Goal: Browse casually: Explore the website without a specific task or goal

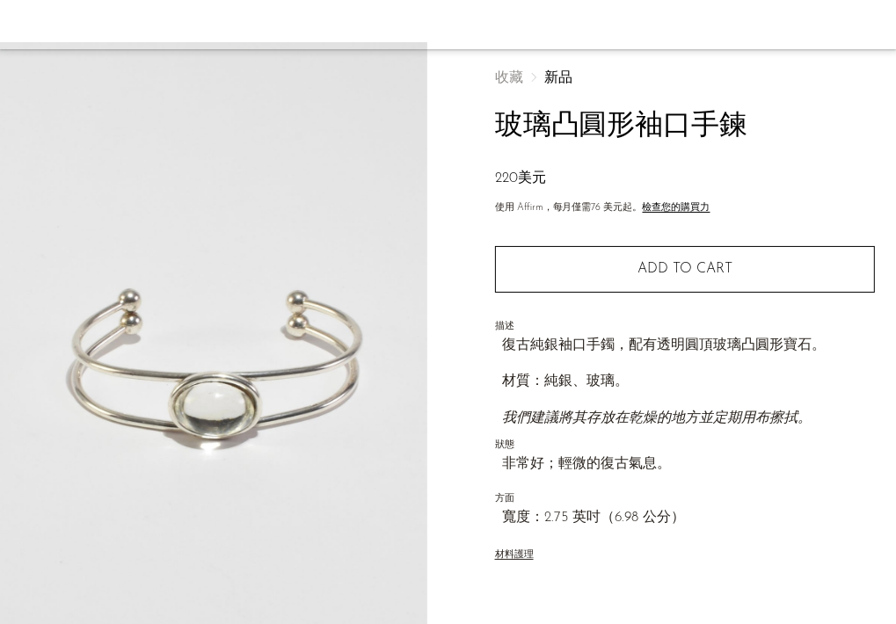
scroll to position [176, 0]
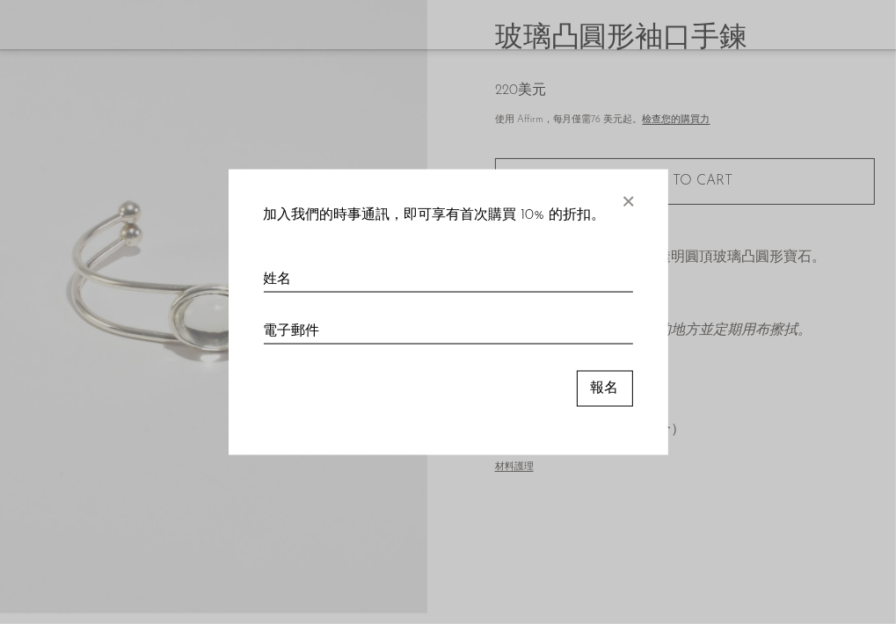
click at [627, 203] on font "×" at bounding box center [629, 197] width 18 height 35
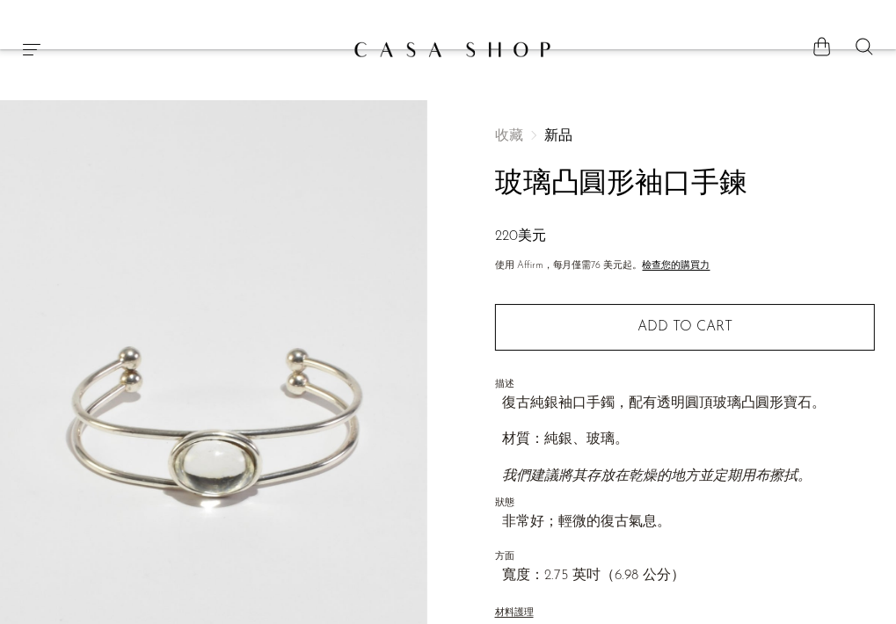
scroll to position [0, 0]
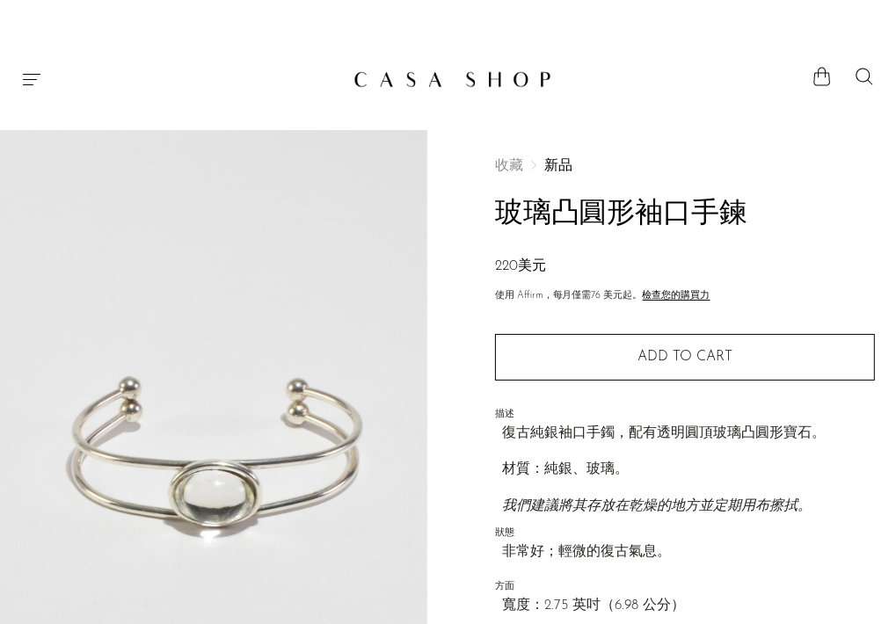
click at [479, 85] on img at bounding box center [452, 79] width 198 height 18
click at [37, 84] on icon "選單" at bounding box center [31, 79] width 21 height 21
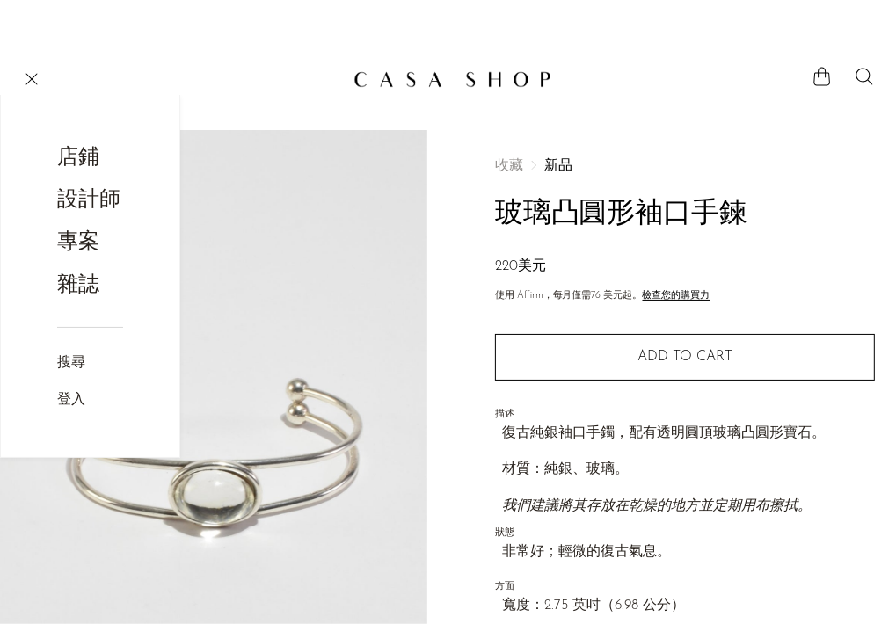
click at [98, 154] on font "店鋪" at bounding box center [78, 158] width 42 height 21
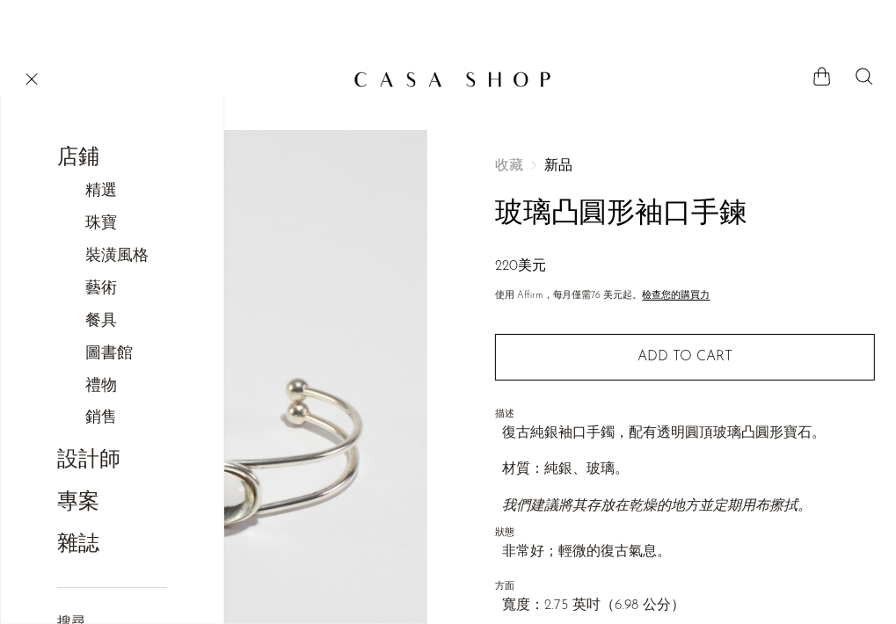
click at [119, 302] on link "藝術" at bounding box center [110, 289] width 50 height 25
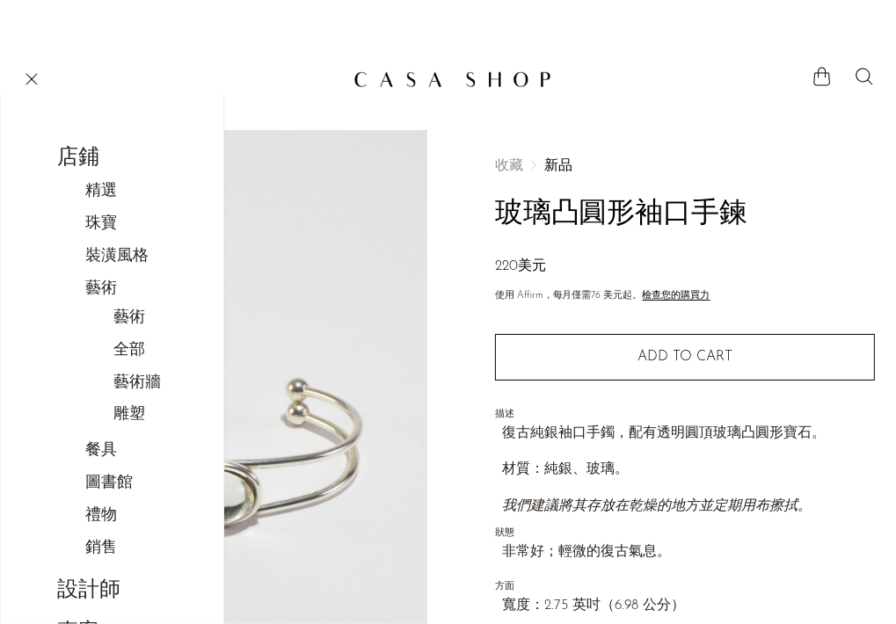
click at [134, 353] on font "全部" at bounding box center [129, 351] width 32 height 16
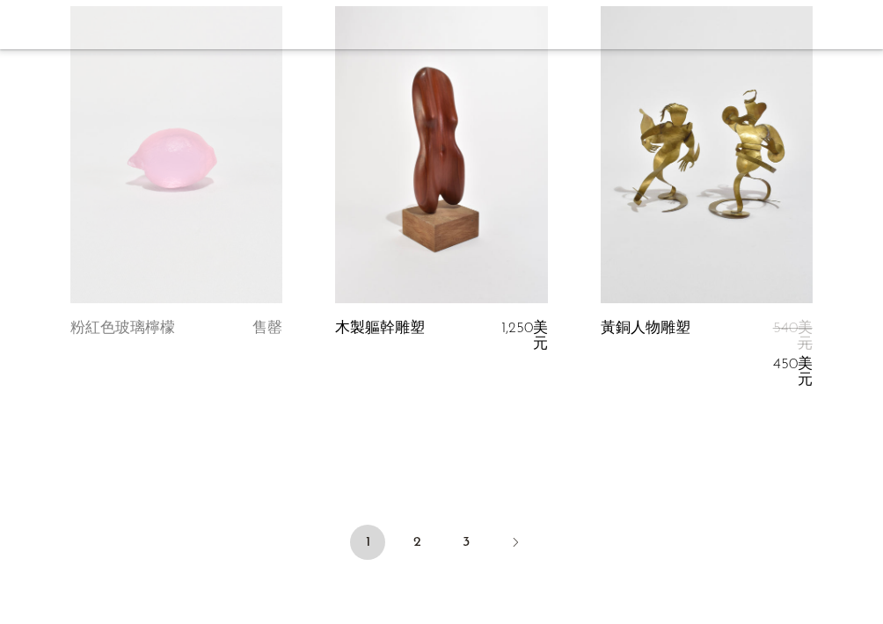
scroll to position [4739, 0]
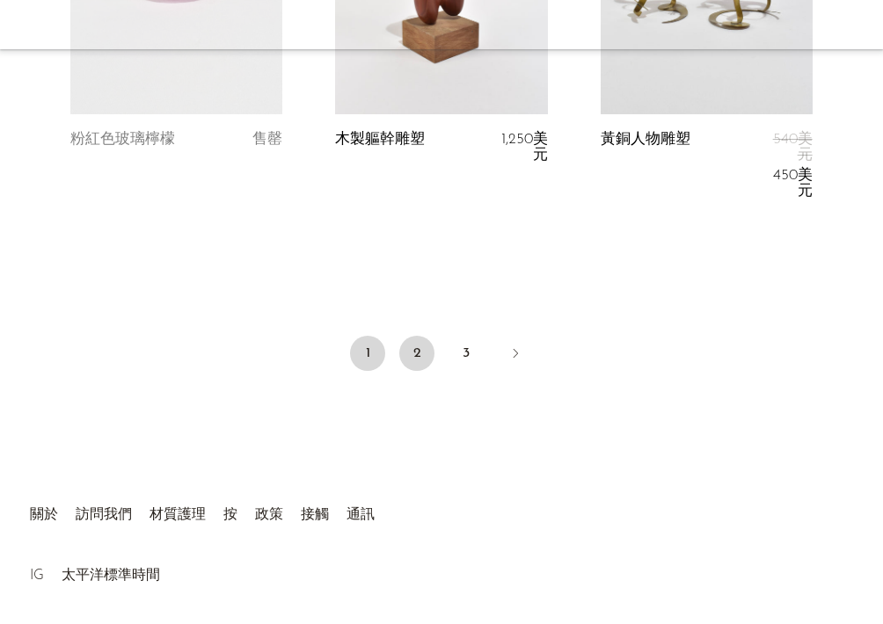
click at [414, 346] on font "2" at bounding box center [417, 353] width 8 height 14
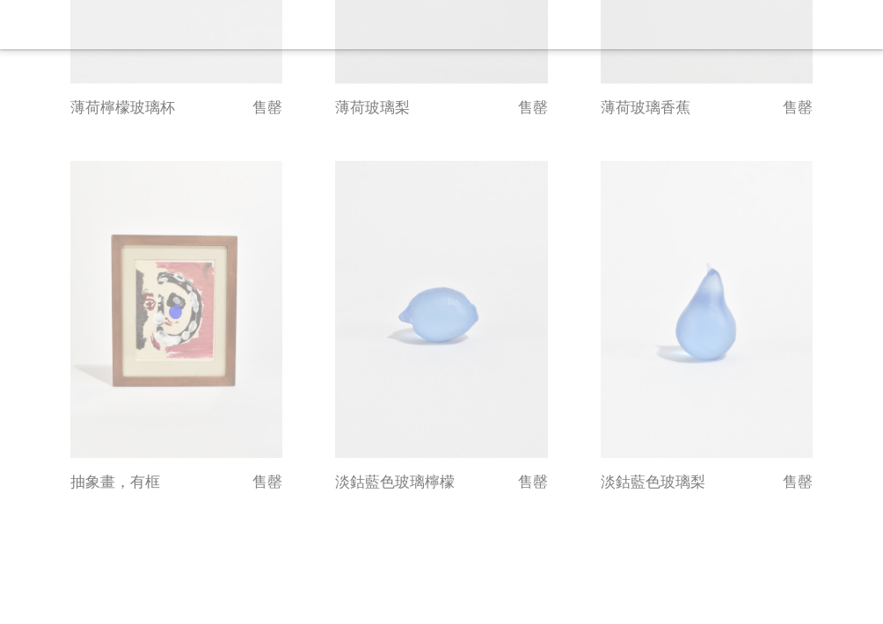
scroll to position [4746, 0]
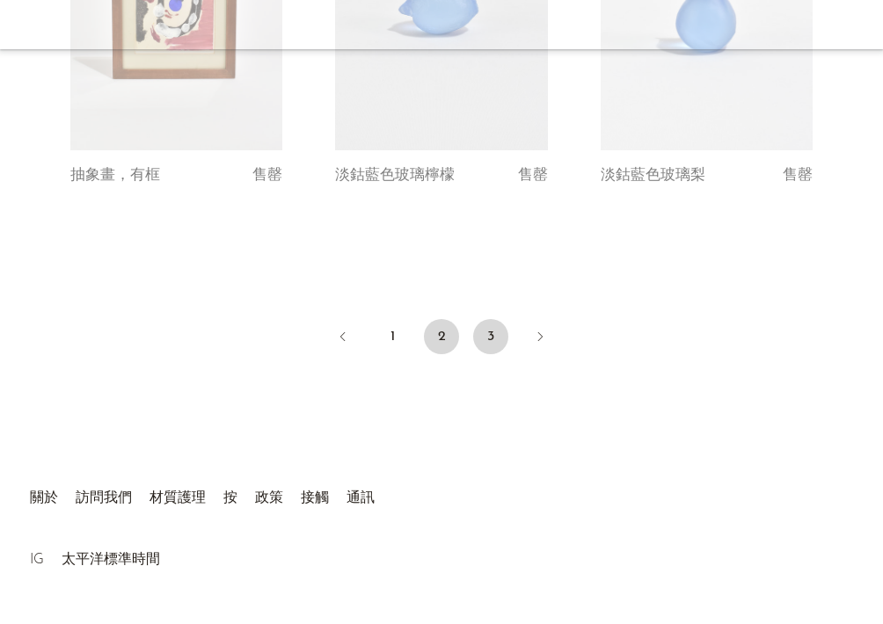
click at [492, 330] on font "3" at bounding box center [490, 337] width 7 height 14
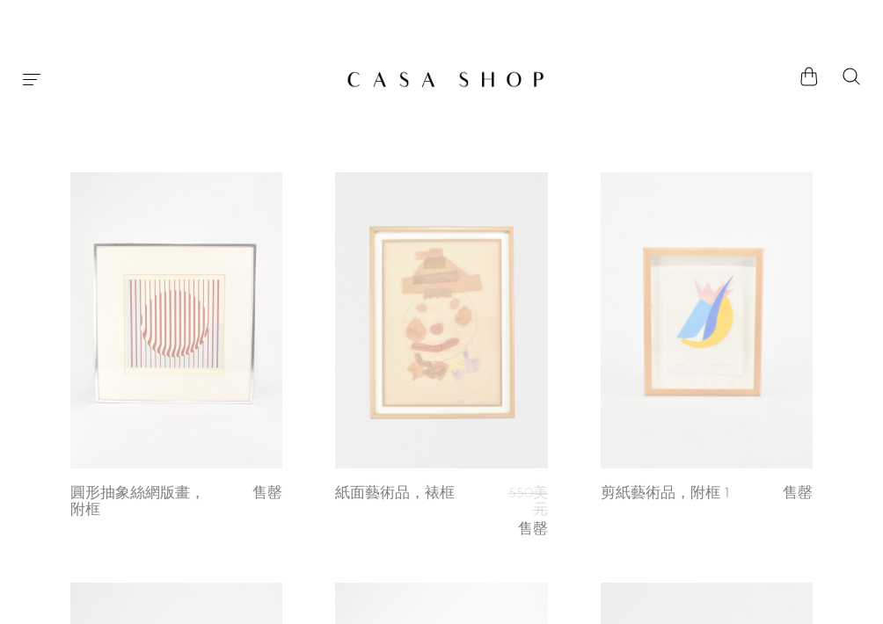
click at [36, 80] on icon "選單" at bounding box center [31, 79] width 21 height 21
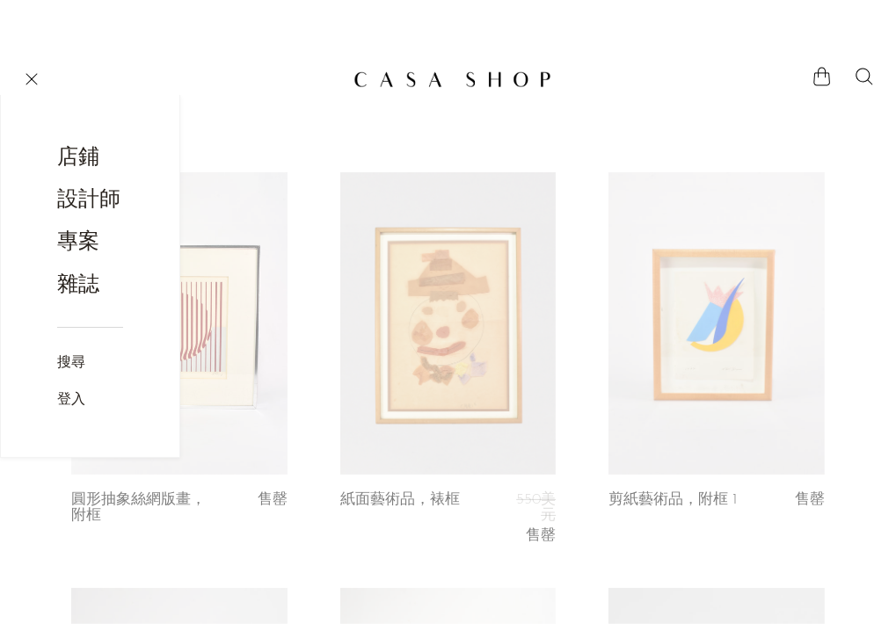
click at [95, 155] on font "店鋪" at bounding box center [78, 158] width 42 height 21
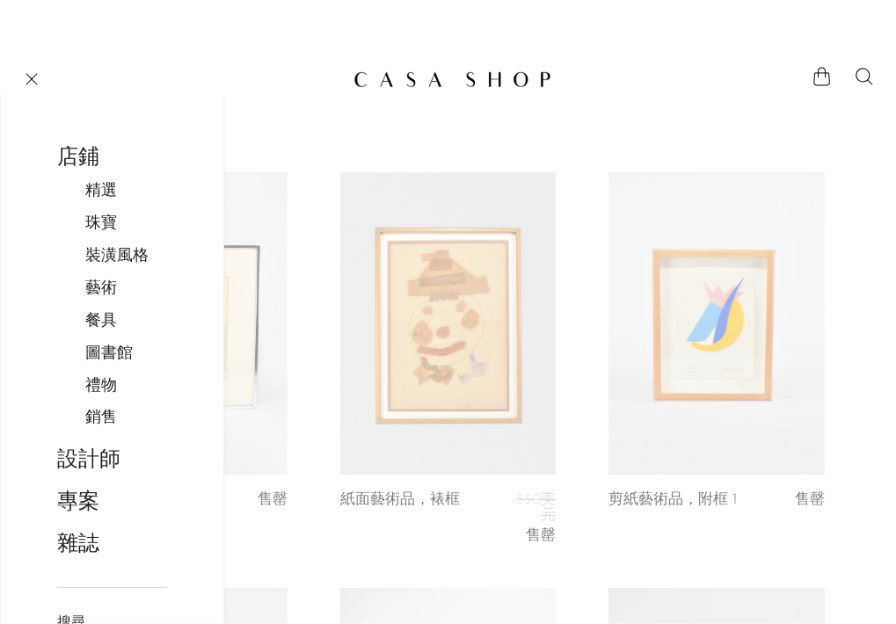
click at [95, 155] on font "店鋪" at bounding box center [78, 158] width 42 height 21
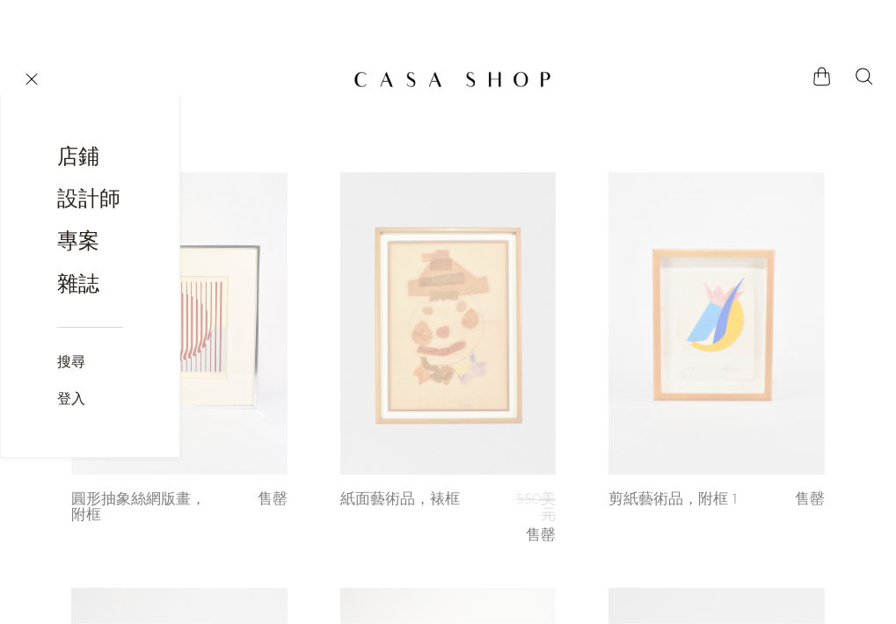
click at [90, 157] on font "店鋪" at bounding box center [78, 158] width 42 height 21
click at [85, 157] on font "店鋪" at bounding box center [78, 158] width 42 height 21
click at [81, 154] on font "店鋪" at bounding box center [78, 158] width 42 height 21
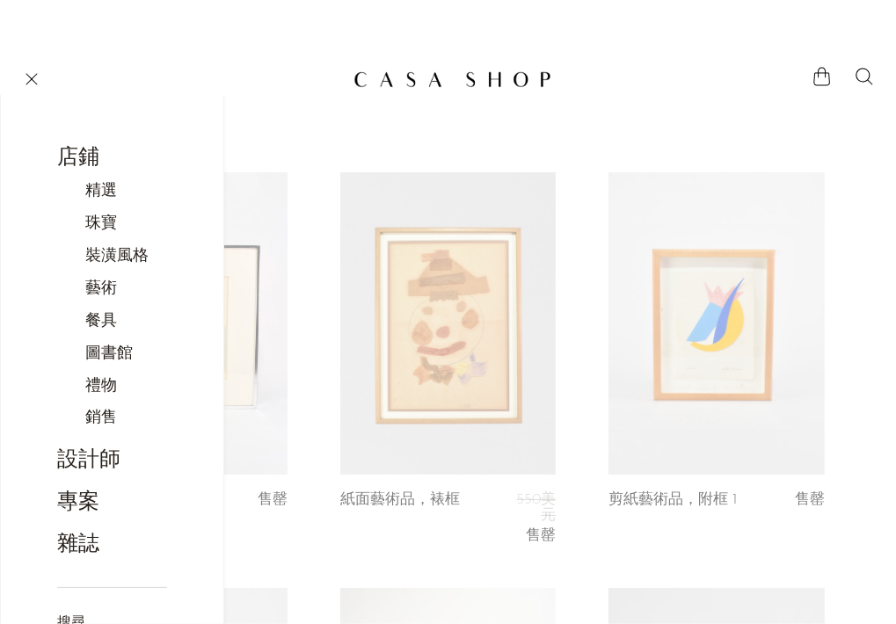
click at [102, 224] on font "珠寶" at bounding box center [101, 224] width 32 height 16
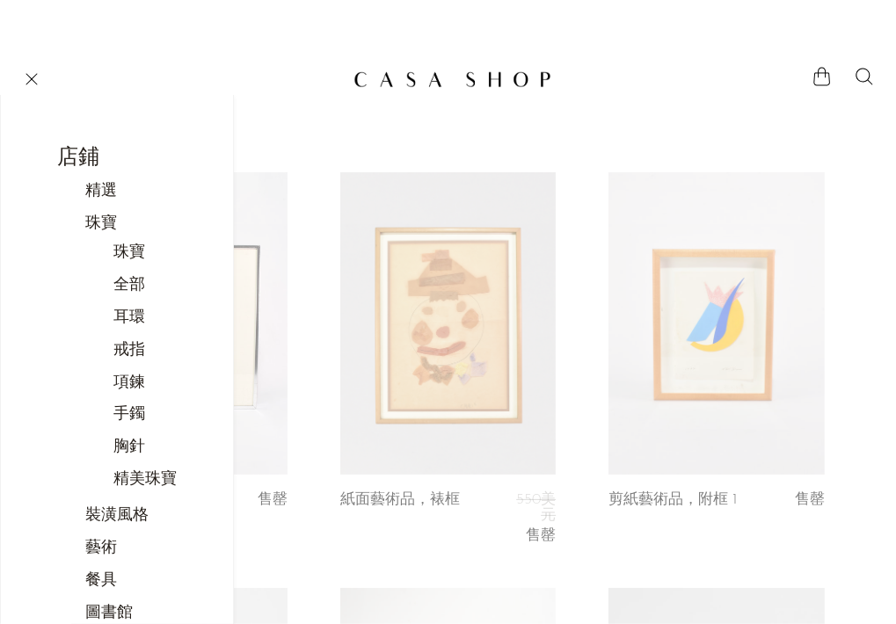
click at [128, 280] on font "全部" at bounding box center [129, 286] width 32 height 16
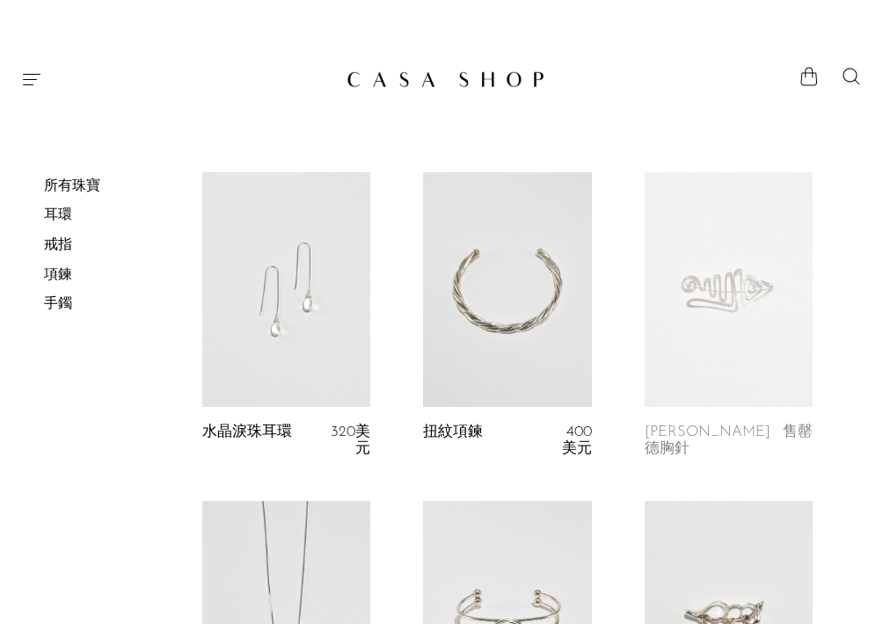
click at [39, 71] on icon "選單" at bounding box center [31, 79] width 21 height 21
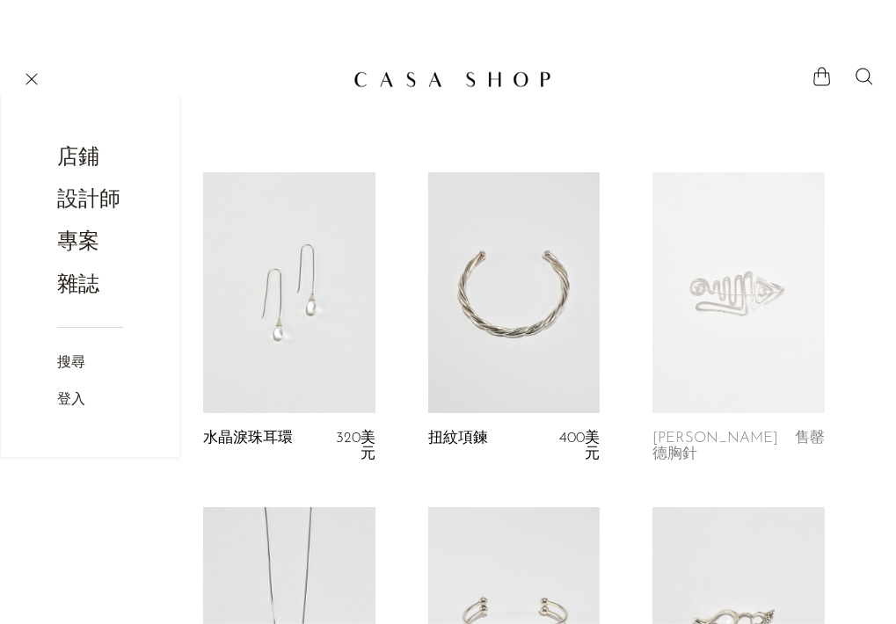
click at [90, 150] on font "店鋪" at bounding box center [78, 158] width 42 height 21
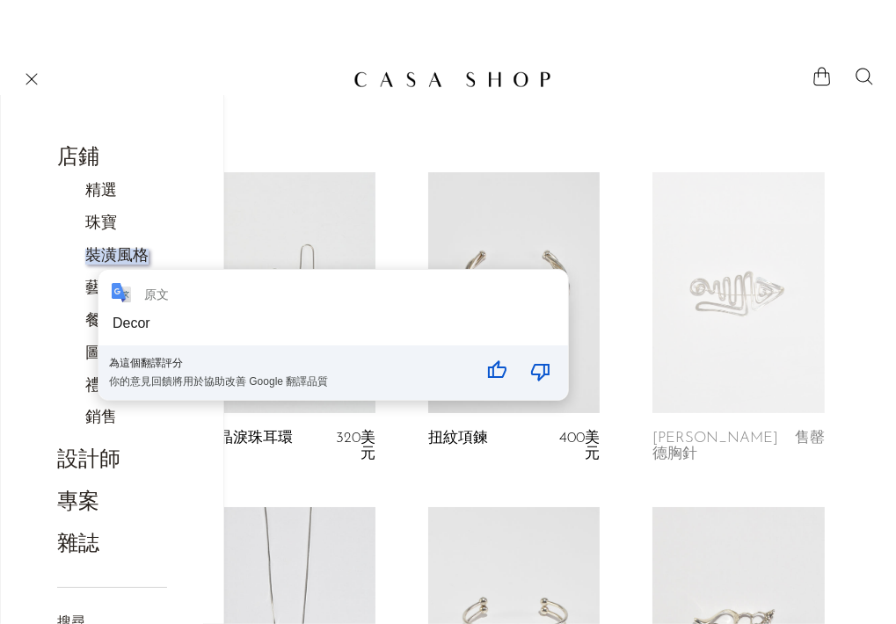
click at [106, 261] on font "裝潢風格" at bounding box center [116, 257] width 63 height 16
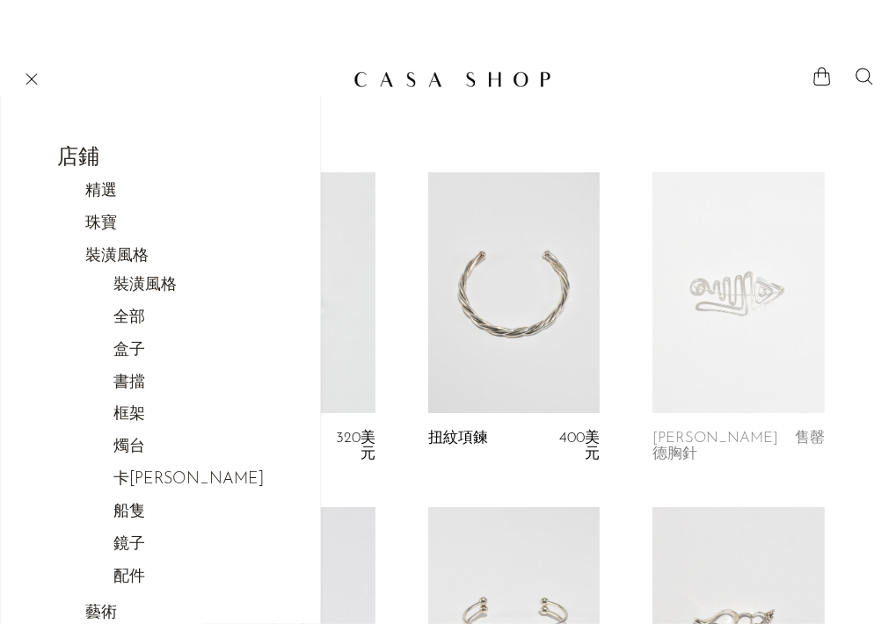
click at [129, 322] on font "全部" at bounding box center [129, 318] width 32 height 16
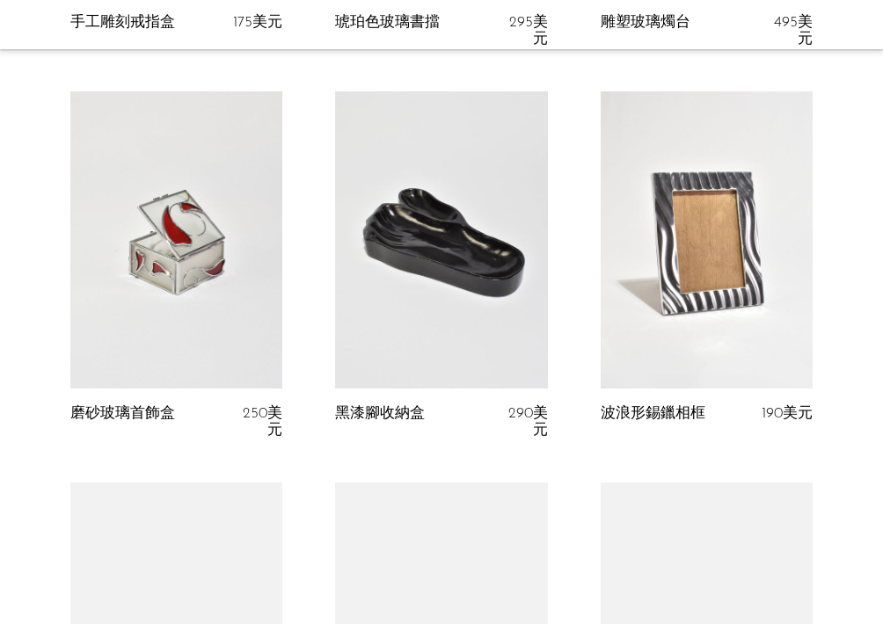
scroll to position [1759, 0]
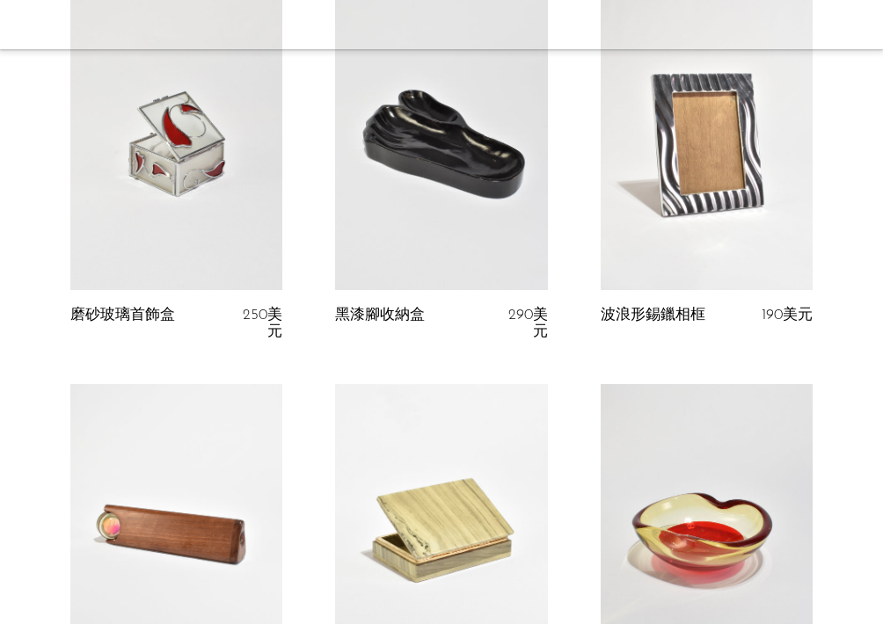
click at [315, 342] on article "黑漆腳收納盒 290美元" at bounding box center [441, 188] width 265 height 391
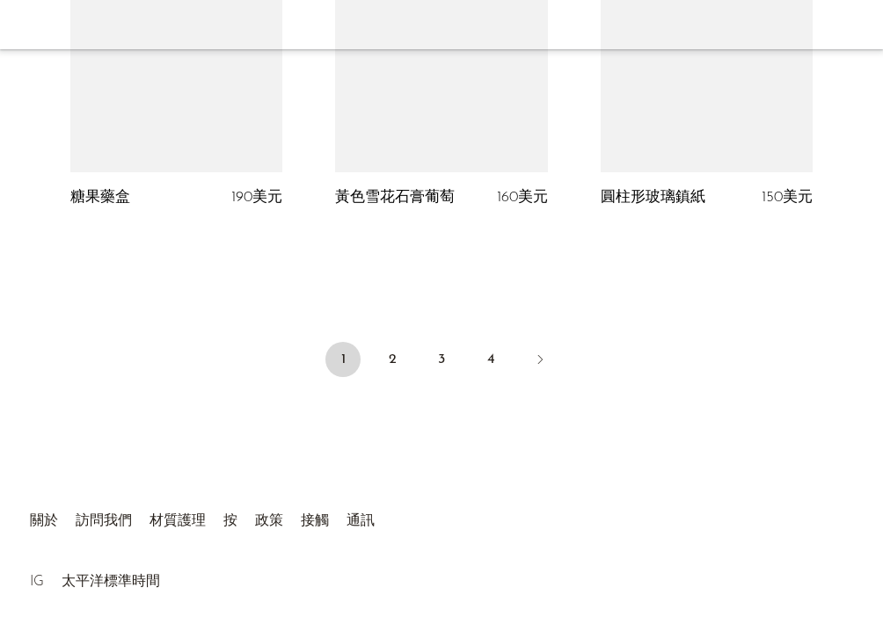
scroll to position [4635, 0]
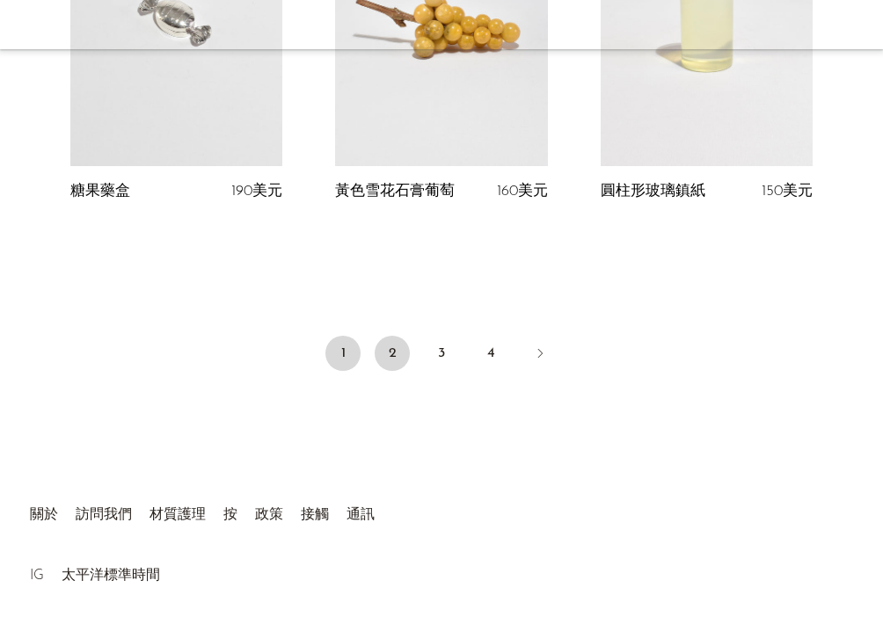
click at [397, 336] on link "2" at bounding box center [392, 353] width 35 height 35
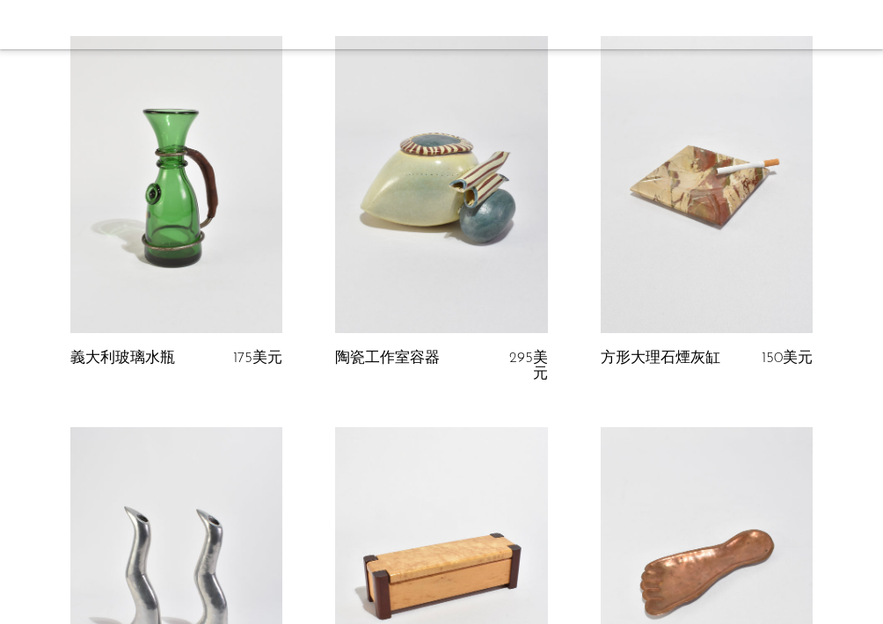
scroll to position [4484, 0]
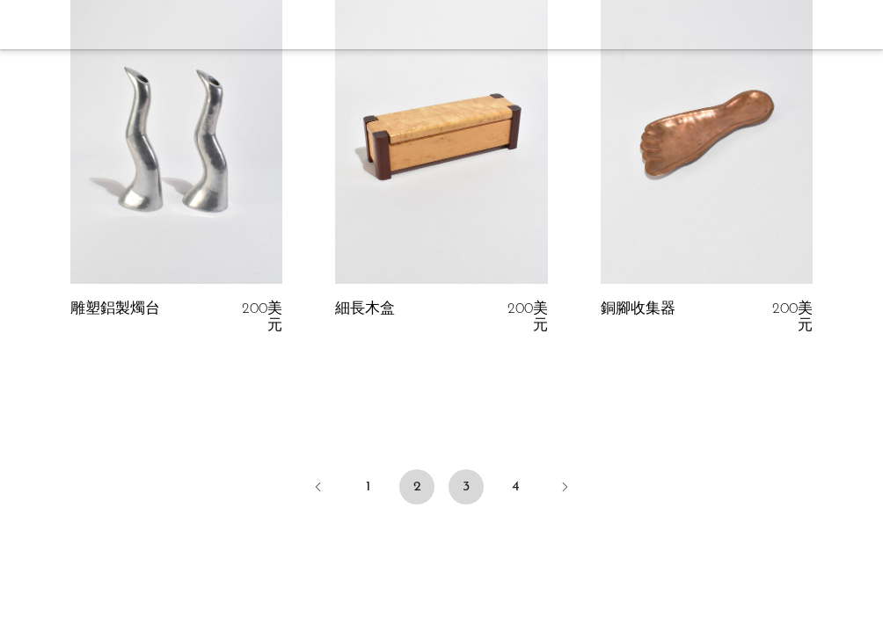
click at [474, 470] on link "3" at bounding box center [465, 487] width 35 height 35
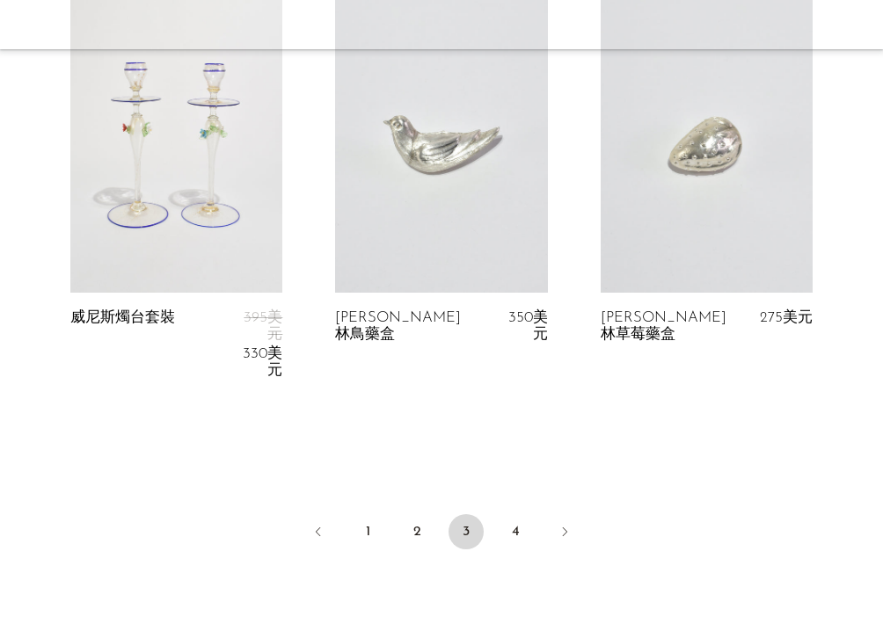
scroll to position [4572, 0]
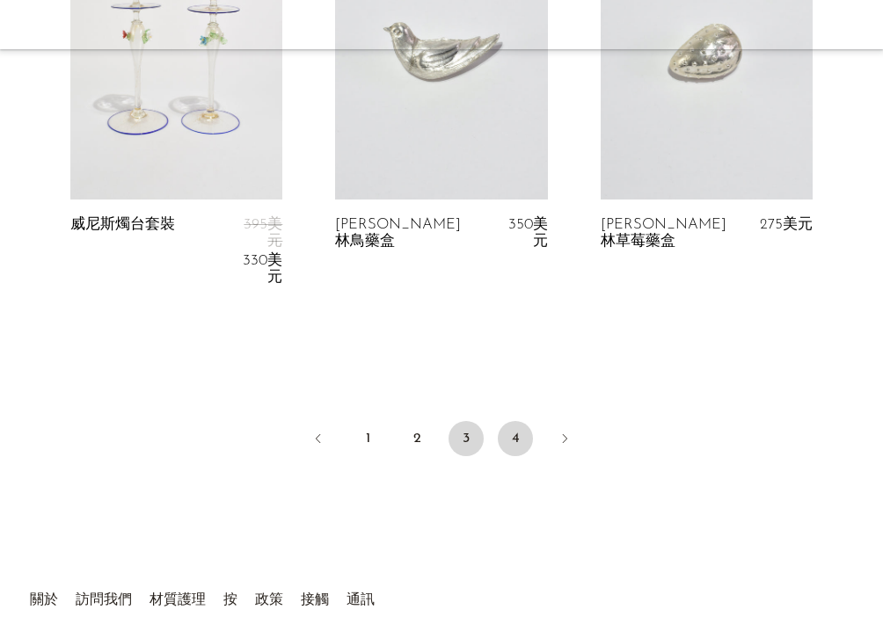
click at [518, 432] on font "4" at bounding box center [516, 439] width 8 height 14
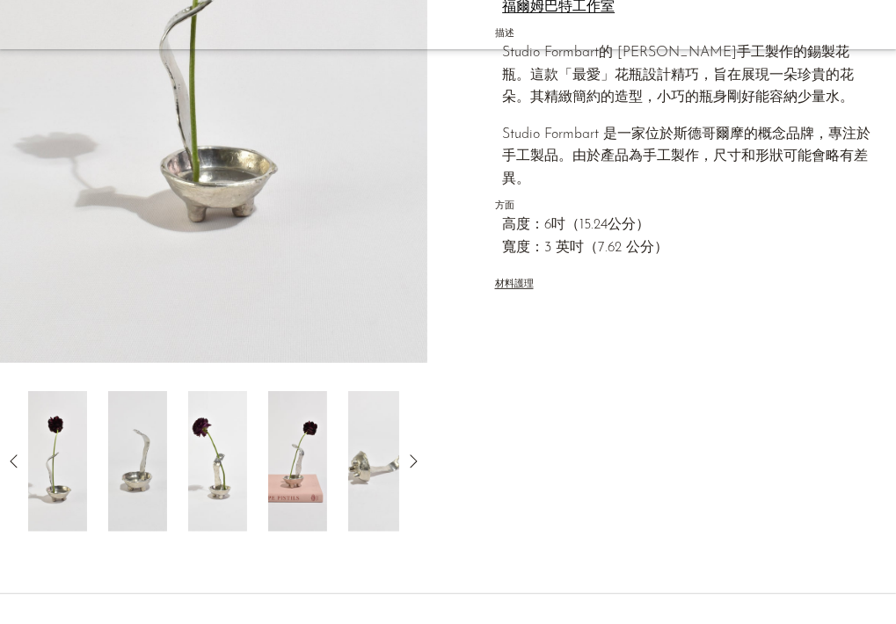
scroll to position [515, 0]
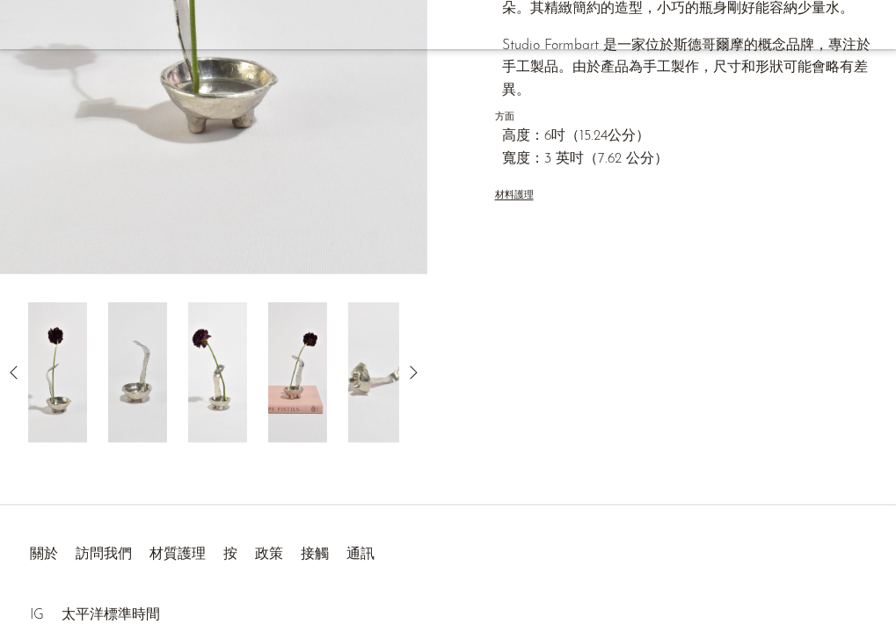
click at [148, 402] on img at bounding box center [137, 372] width 59 height 141
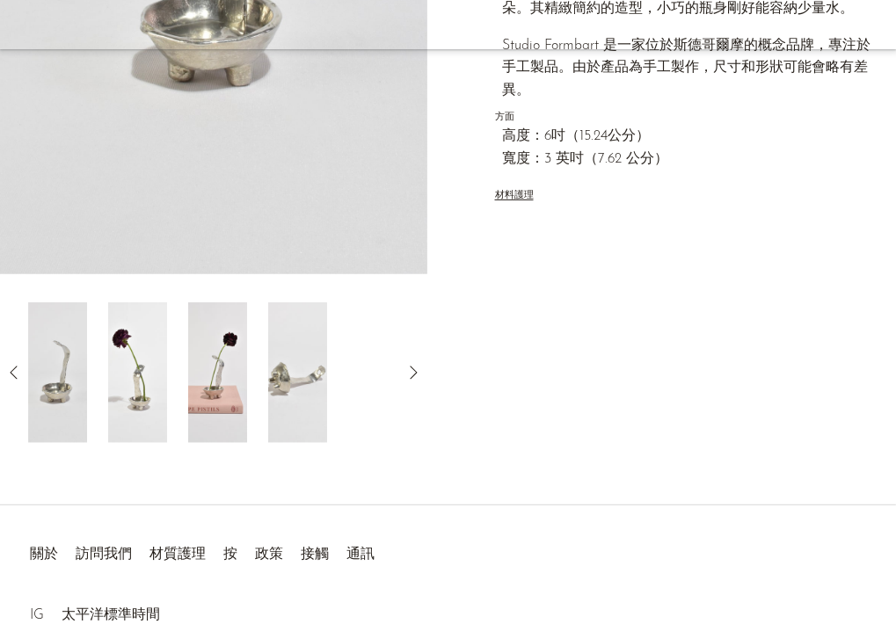
click at [167, 400] on div at bounding box center [213, 372] width 371 height 141
click at [153, 390] on img at bounding box center [137, 372] width 59 height 141
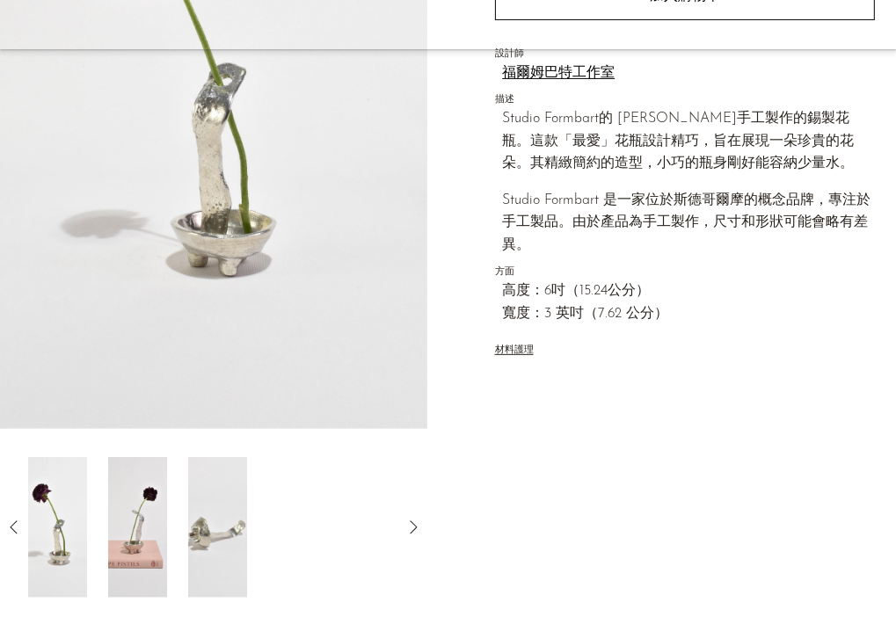
scroll to position [427, 0]
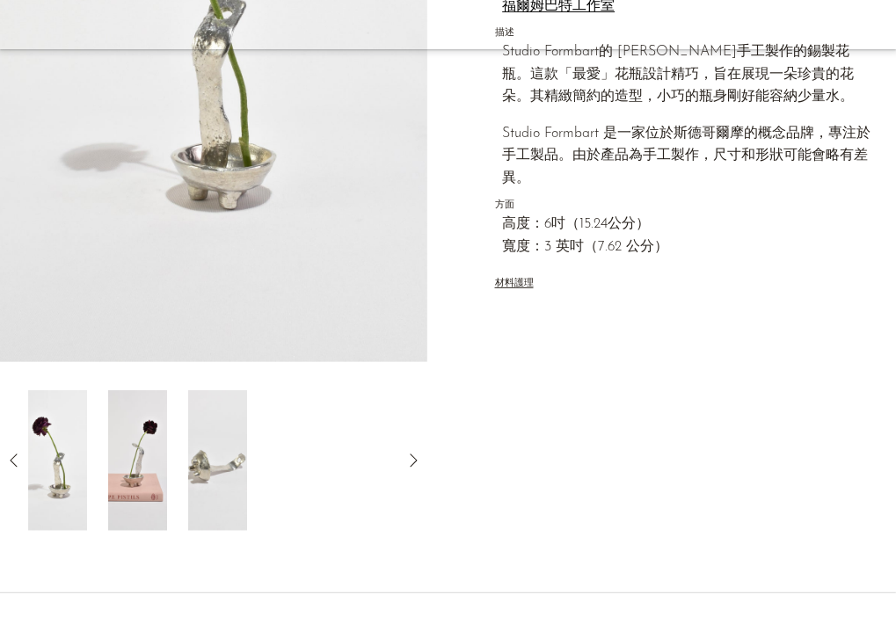
click at [203, 436] on img at bounding box center [217, 460] width 59 height 141
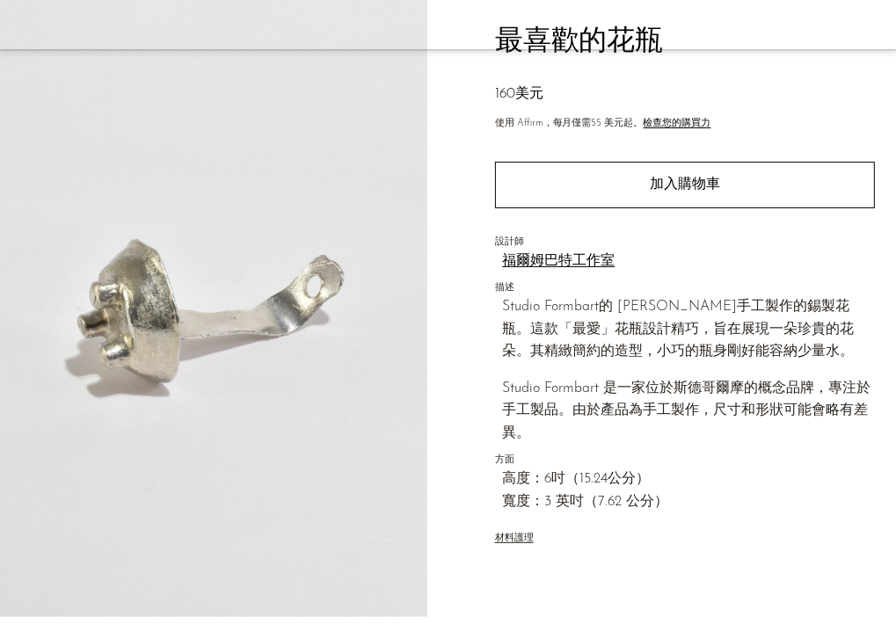
scroll to position [0, 0]
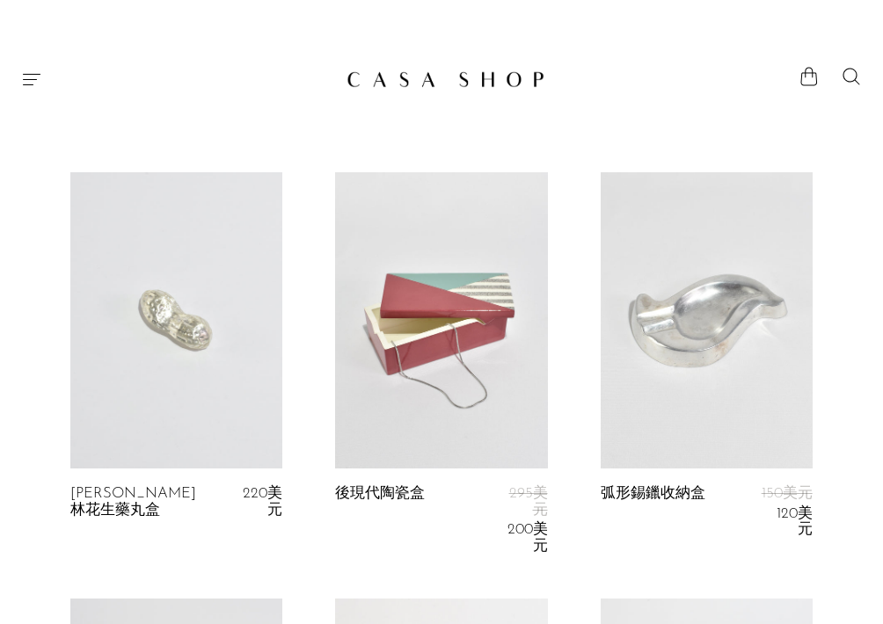
click at [29, 84] on icon "選單" at bounding box center [31, 79] width 21 height 21
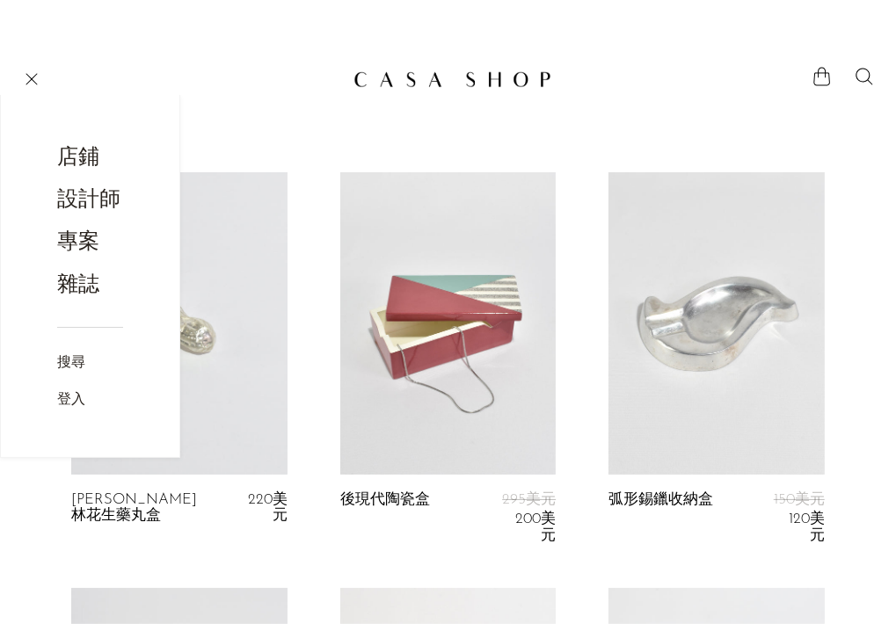
click at [98, 154] on font "店鋪" at bounding box center [78, 158] width 42 height 21
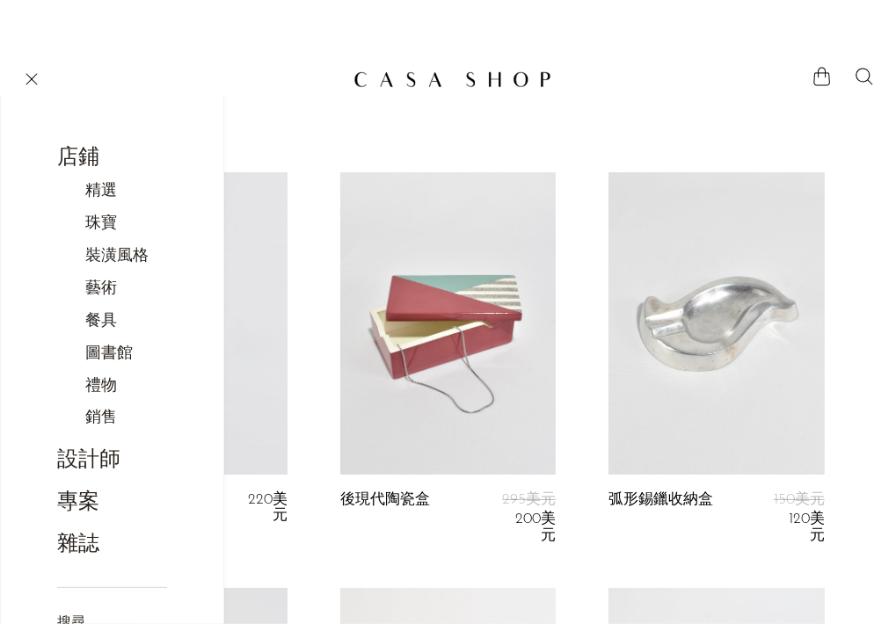
click at [106, 319] on font "餐具" at bounding box center [101, 322] width 32 height 16
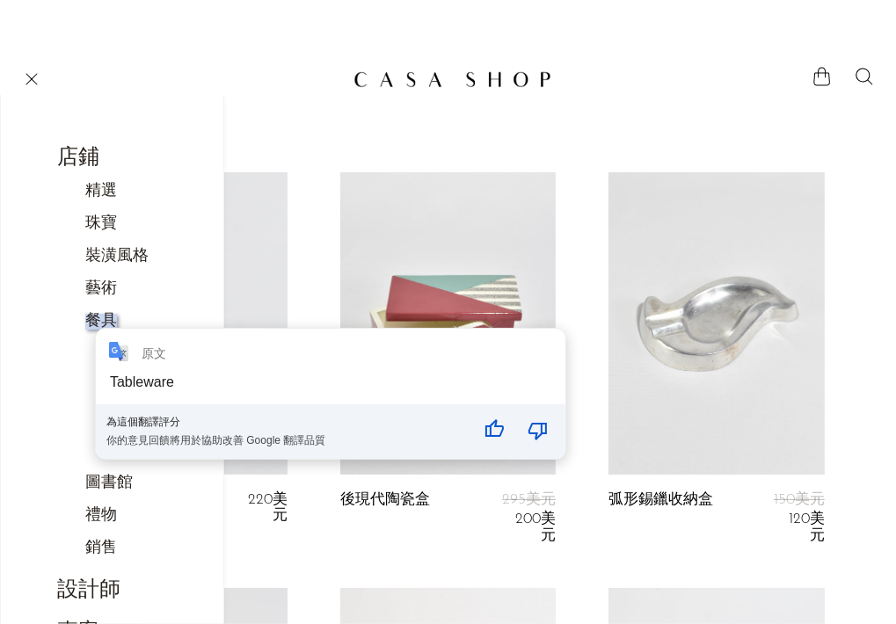
click at [94, 325] on font "餐具" at bounding box center [101, 322] width 32 height 16
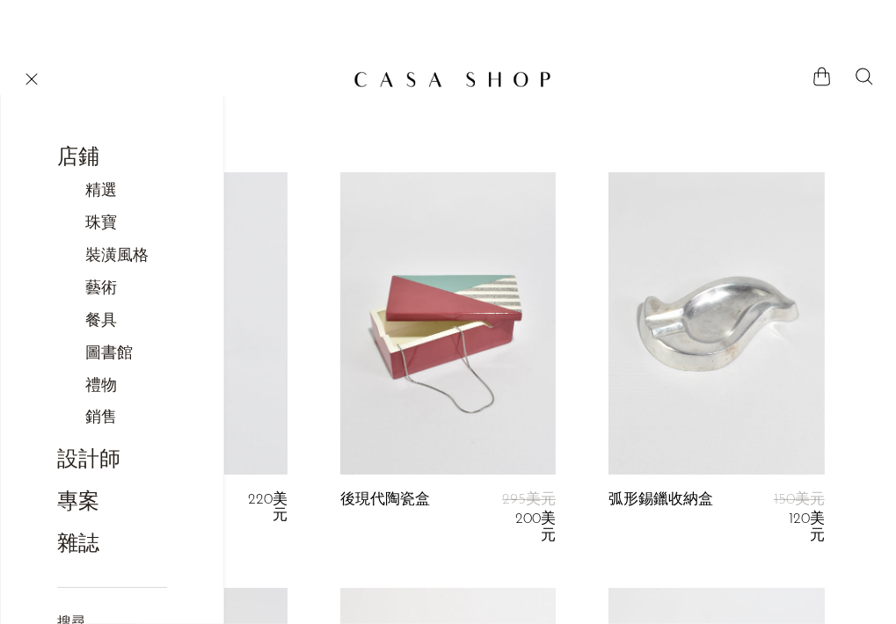
click at [102, 325] on font "餐具" at bounding box center [101, 322] width 32 height 16
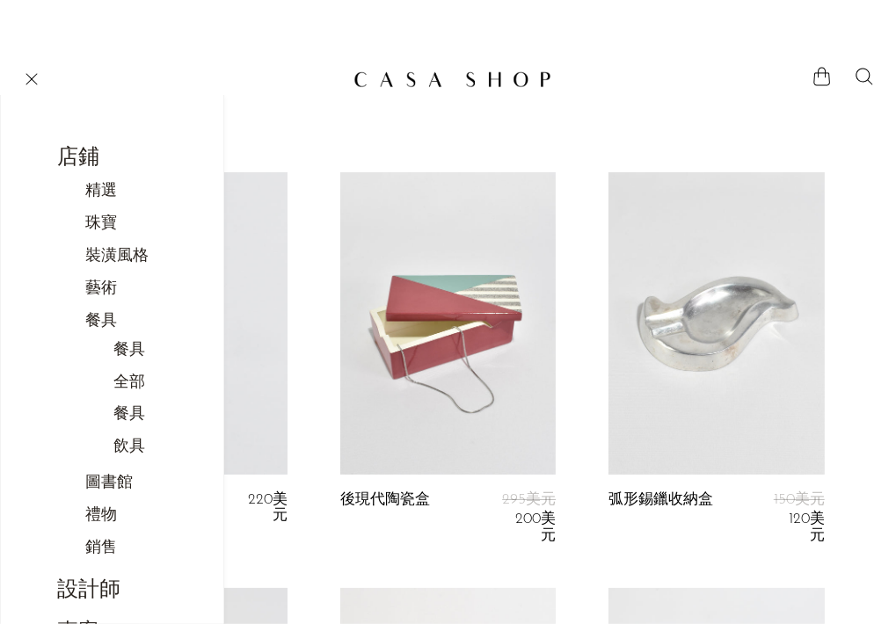
click at [128, 391] on font "全部" at bounding box center [129, 383] width 32 height 16
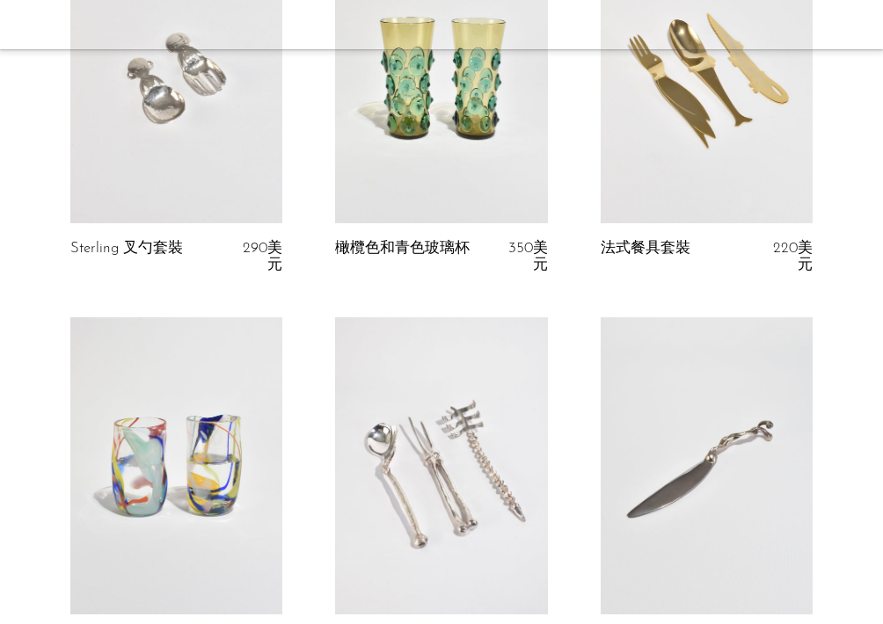
scroll to position [528, 0]
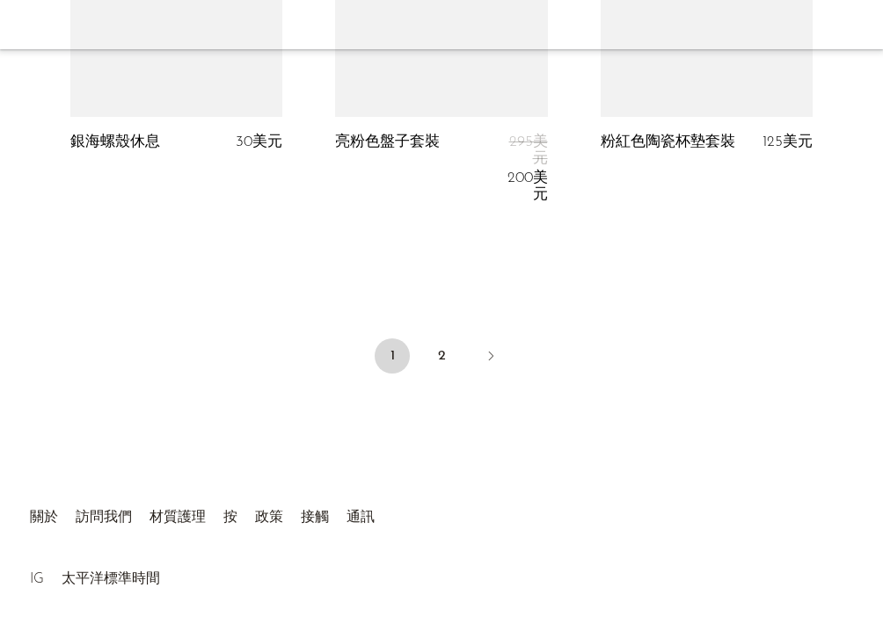
scroll to position [4687, 0]
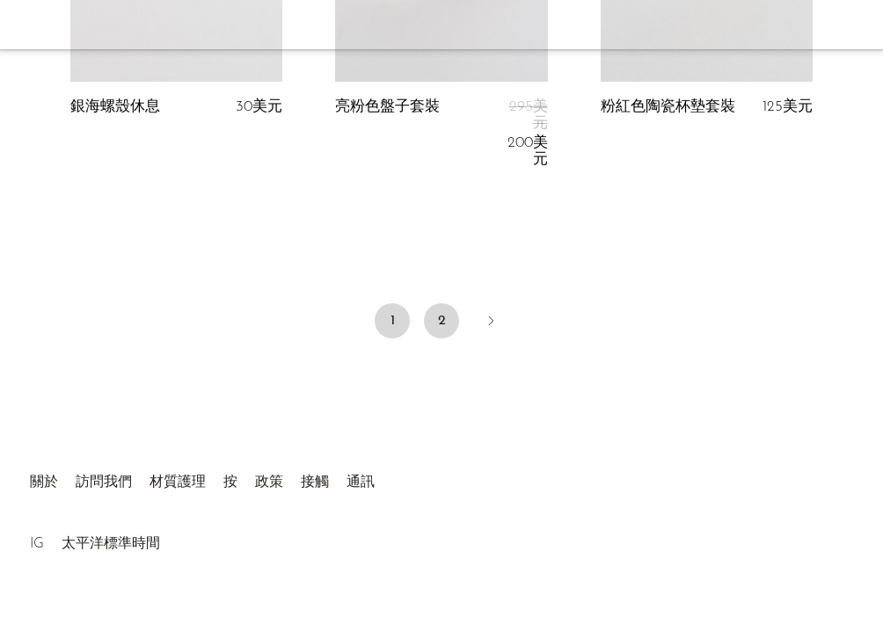
click at [440, 314] on font "2" at bounding box center [442, 321] width 8 height 14
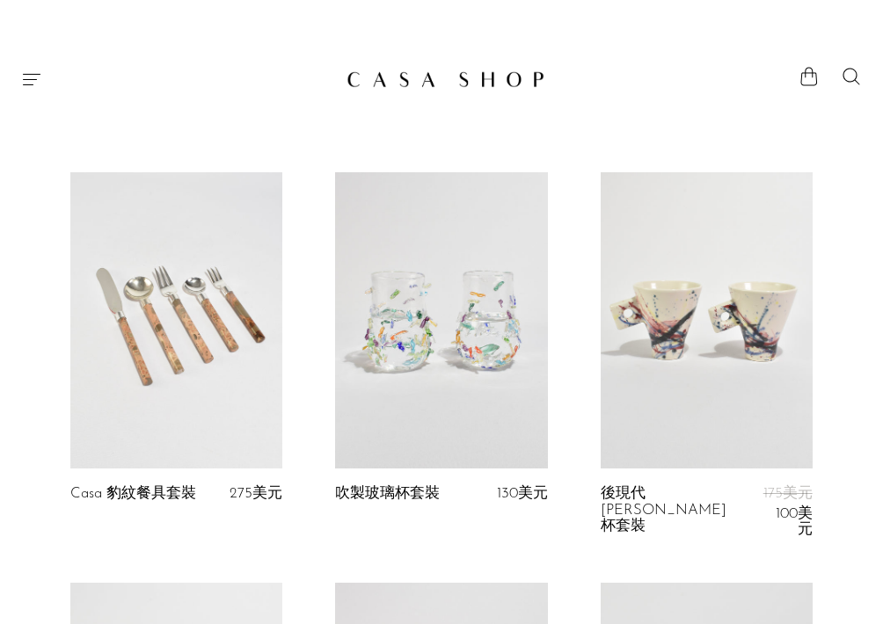
click at [40, 69] on icon "選單" at bounding box center [31, 79] width 21 height 21
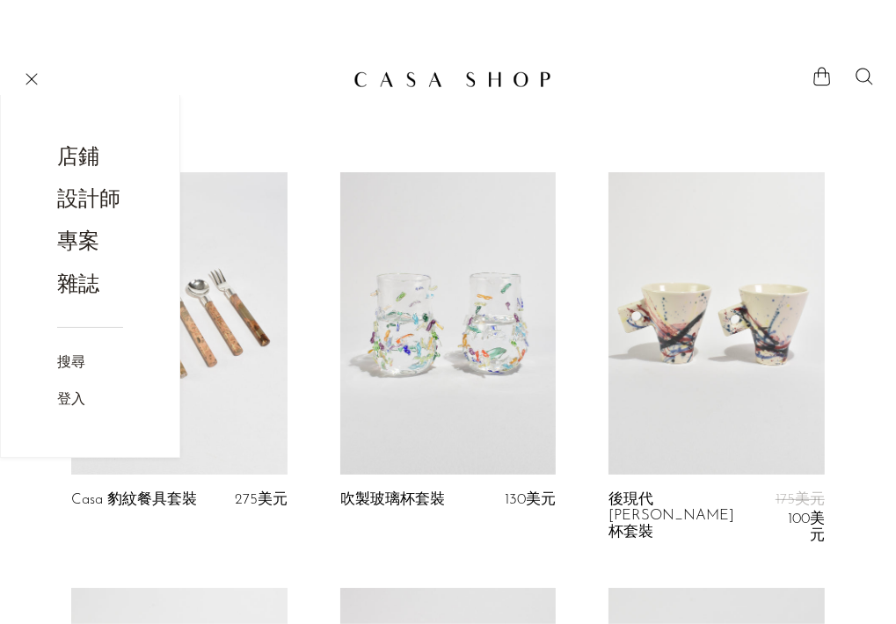
click at [78, 149] on font "店鋪" at bounding box center [78, 158] width 42 height 21
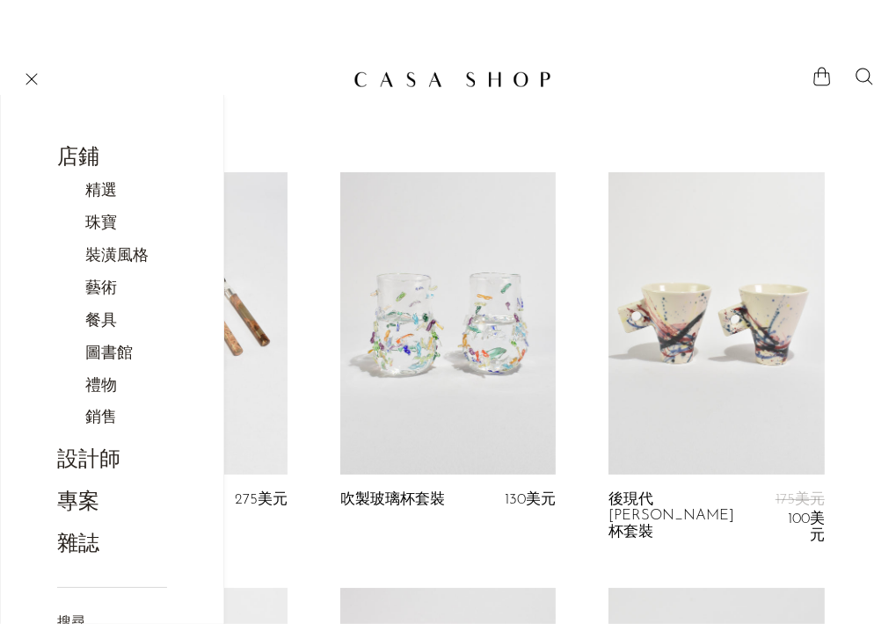
click at [117, 352] on font "圖書館" at bounding box center [108, 354] width 47 height 16
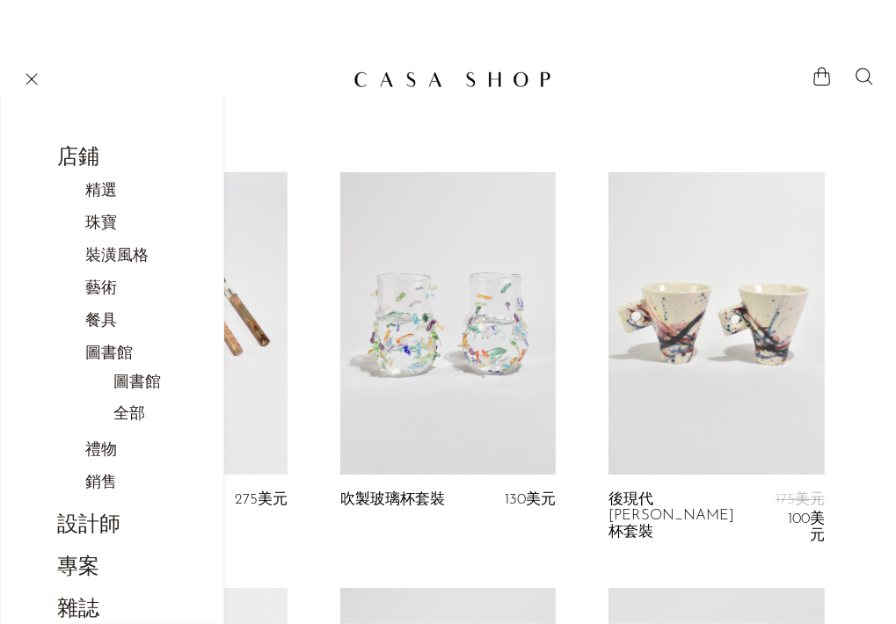
click at [135, 418] on font "全部" at bounding box center [129, 416] width 32 height 16
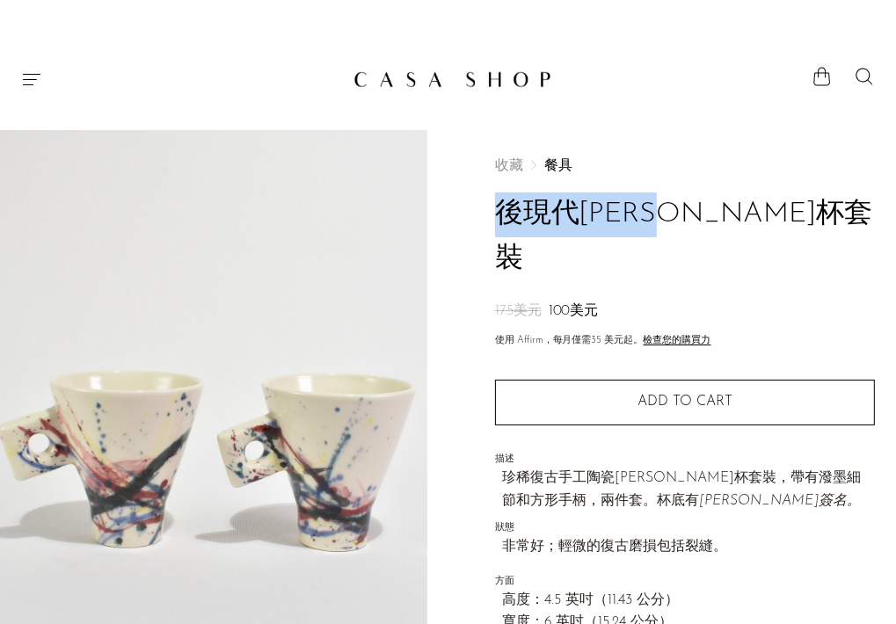
drag, startPoint x: 486, startPoint y: 201, endPoint x: 721, endPoint y: 221, distance: 235.6
click at [721, 221] on div "收藏 餐具 後現代[PERSON_NAME]杯套裝 175美元 100美元 使用 Affirm，每月僅需 35 美元 起。 檢查您的購買力 數量 1 Add …" at bounding box center [683, 544] width 427 height 828
copy font "後現代[PERSON_NAME]杯套裝"
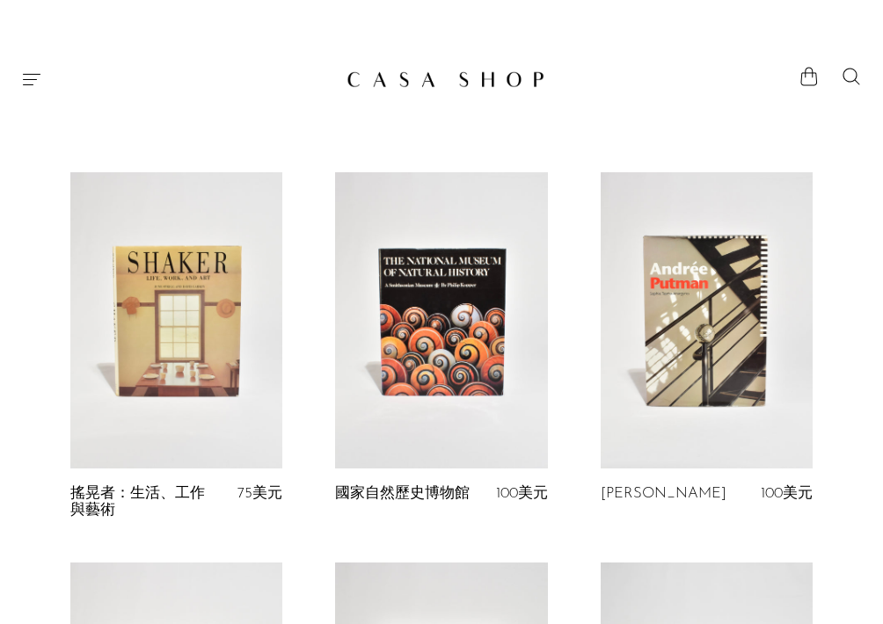
click at [33, 71] on icon "選單" at bounding box center [31, 79] width 21 height 21
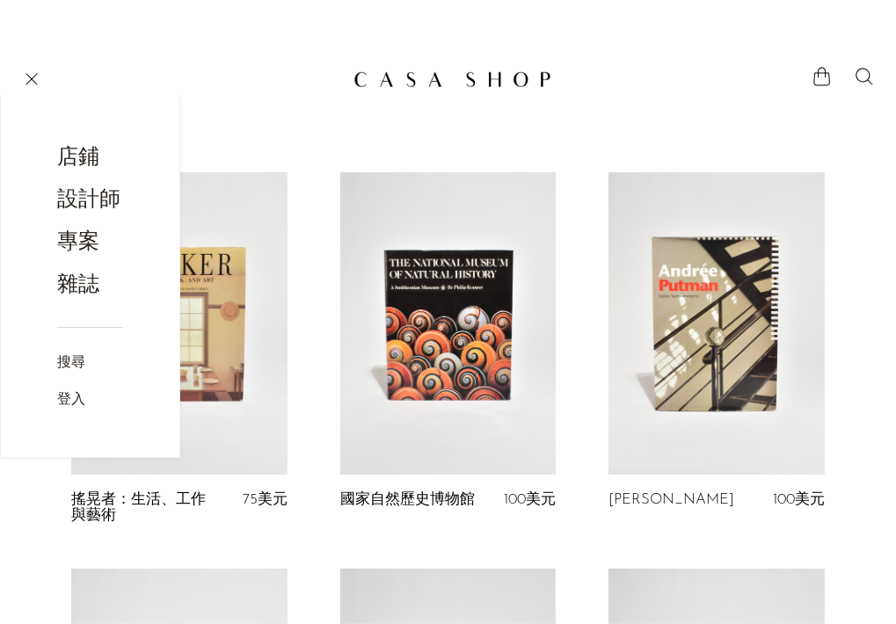
click at [91, 154] on font "店鋪" at bounding box center [78, 158] width 42 height 21
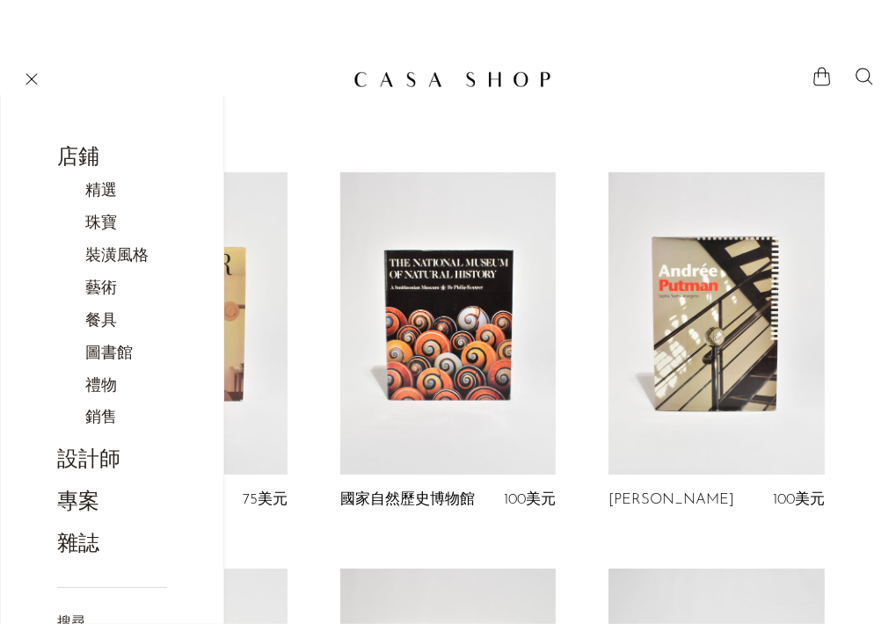
click at [99, 393] on font "禮物" at bounding box center [101, 387] width 32 height 16
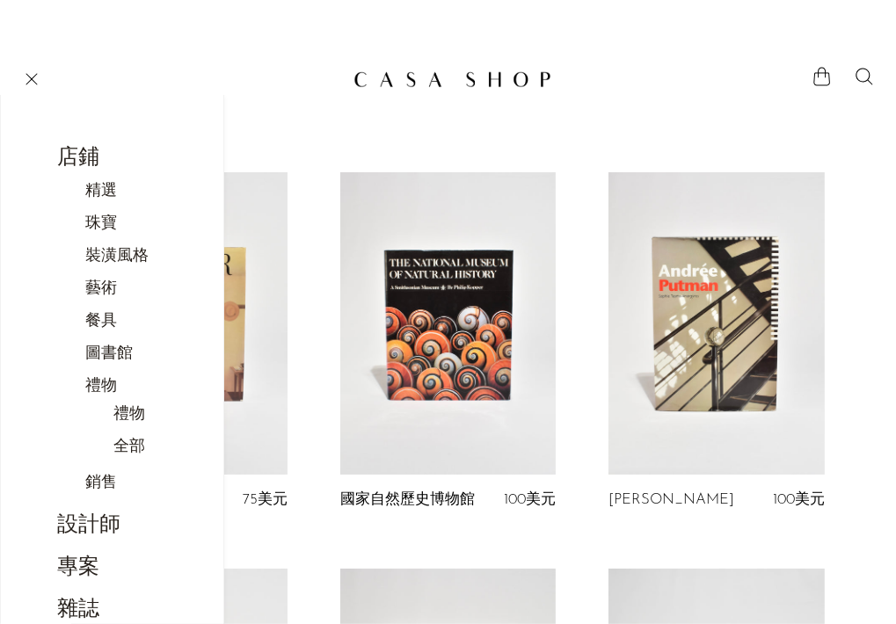
click at [131, 455] on font "全部" at bounding box center [129, 448] width 32 height 16
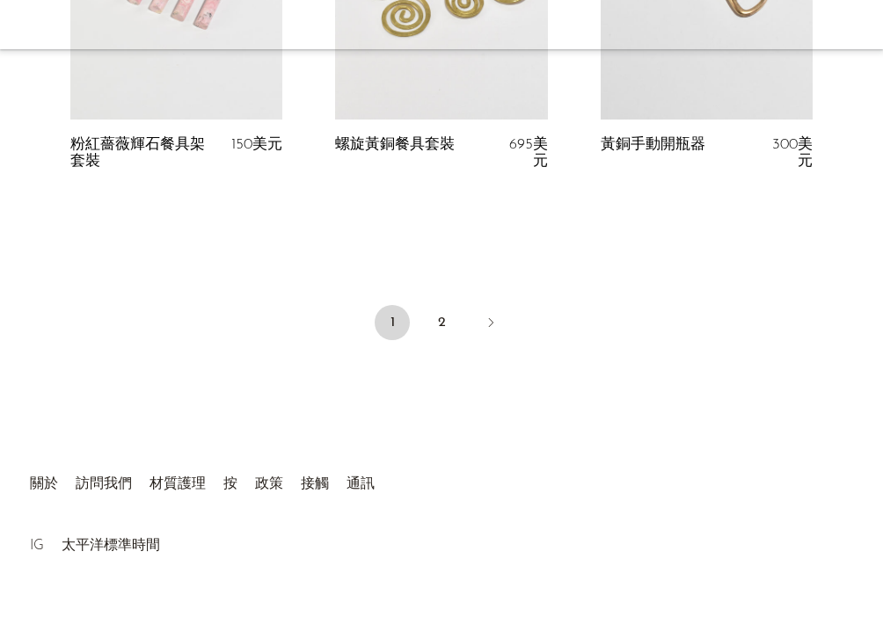
scroll to position [4651, 0]
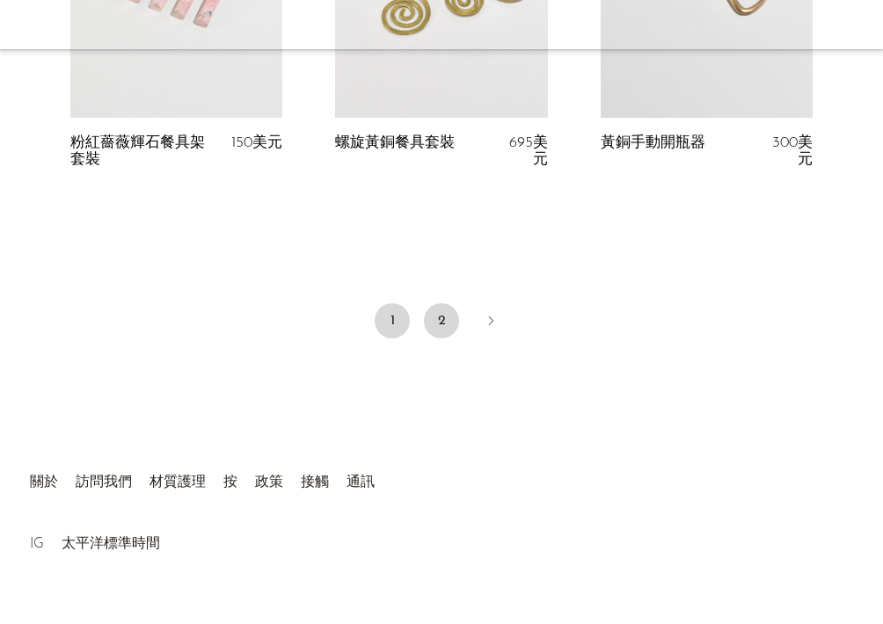
click at [448, 303] on link "2" at bounding box center [441, 320] width 35 height 35
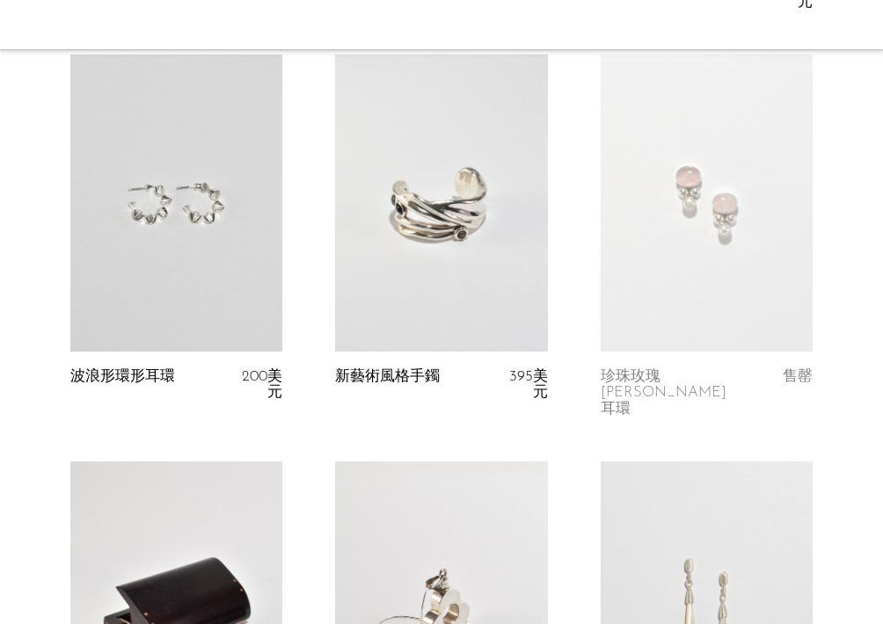
scroll to position [2462, 0]
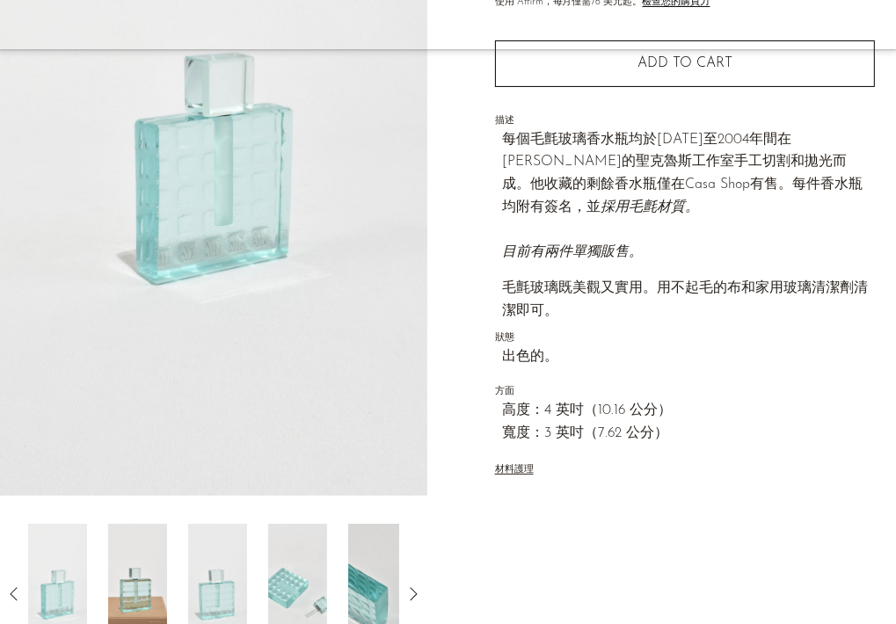
scroll to position [264, 0]
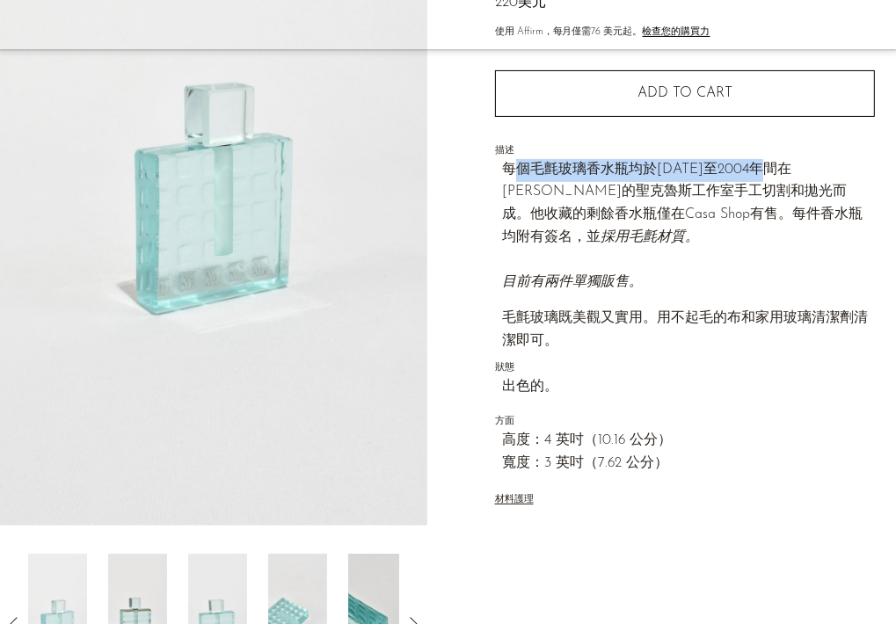
drag, startPoint x: 517, startPoint y: 171, endPoint x: 773, endPoint y: 171, distance: 255.9
click at [773, 171] on font "每個毛氈玻璃香水瓶均於1993年至2004年間在Jeffrey Andrews的聖克魯斯工作室手工切割和拋光而成。他收藏的剩餘香水瓶僅在Casa Shop有售…" at bounding box center [682, 204] width 361 height 82
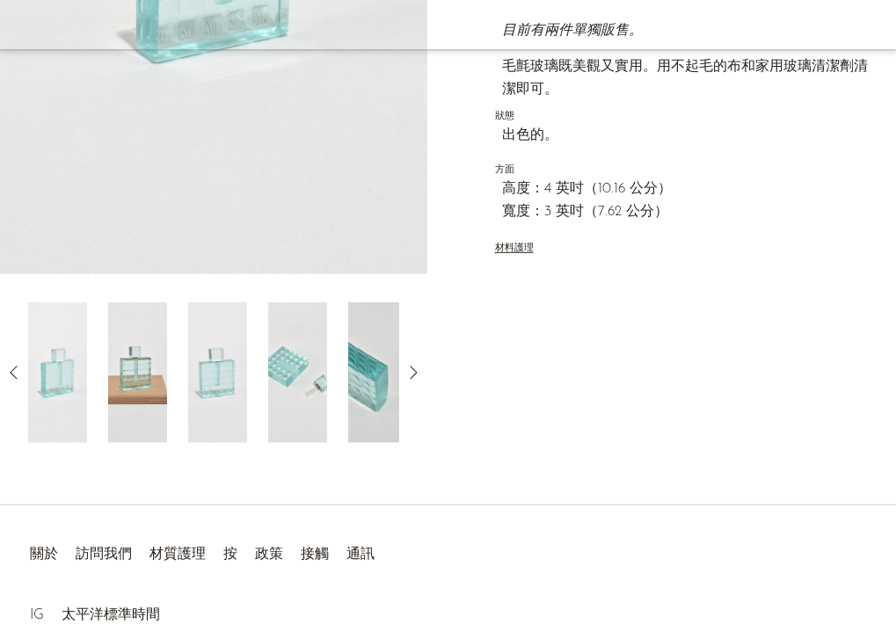
click at [133, 380] on img at bounding box center [137, 372] width 59 height 141
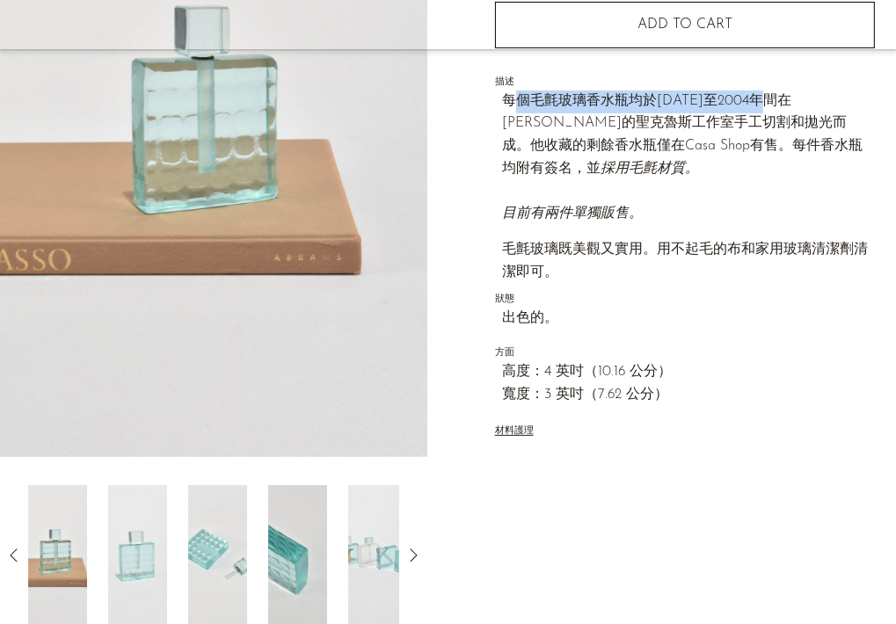
scroll to position [427, 0]
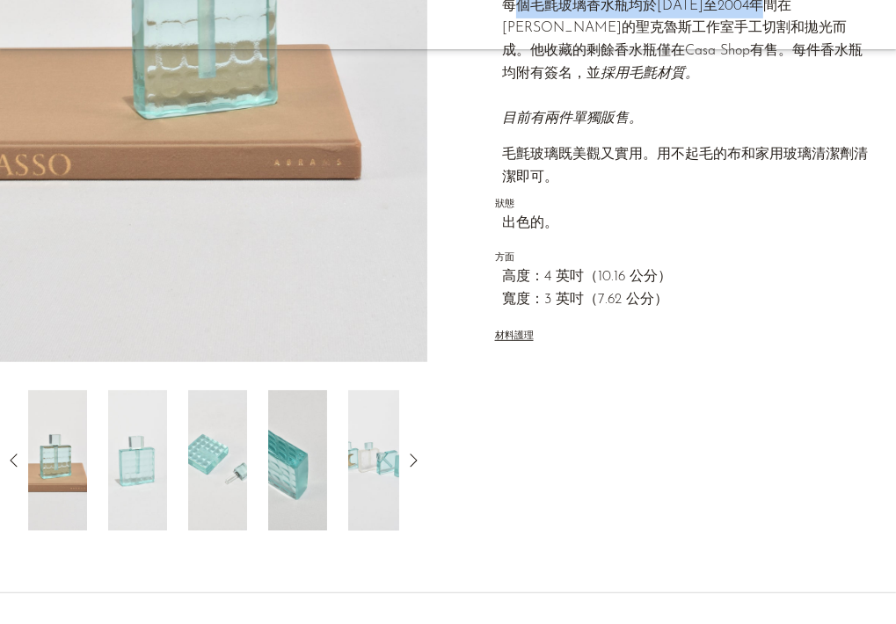
click at [222, 428] on img at bounding box center [217, 460] width 59 height 141
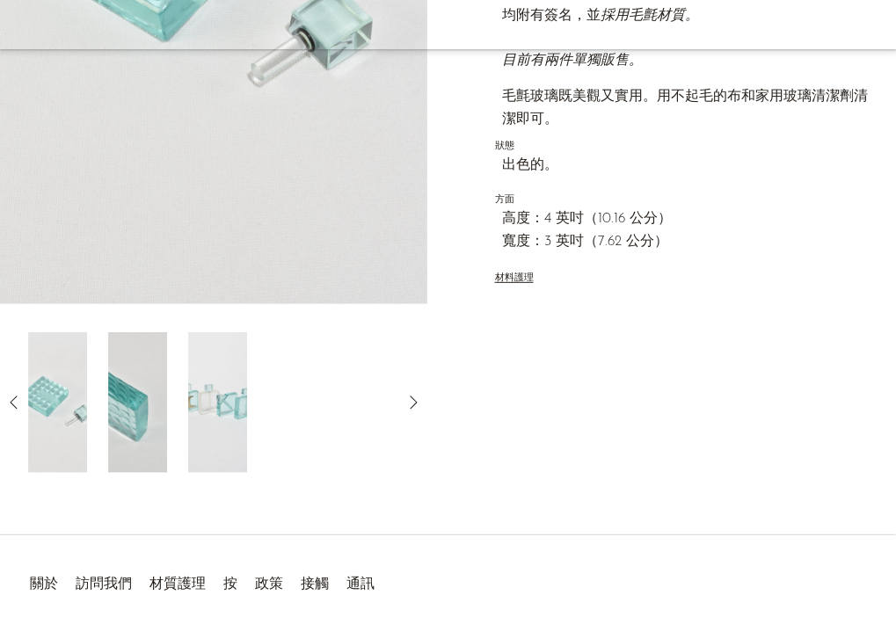
scroll to position [515, 0]
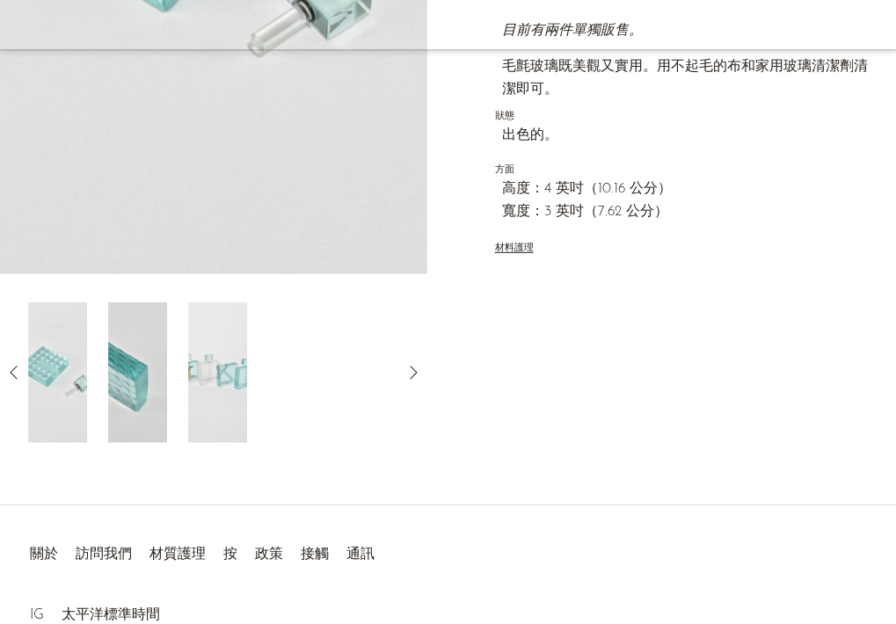
click at [223, 361] on img at bounding box center [217, 372] width 59 height 141
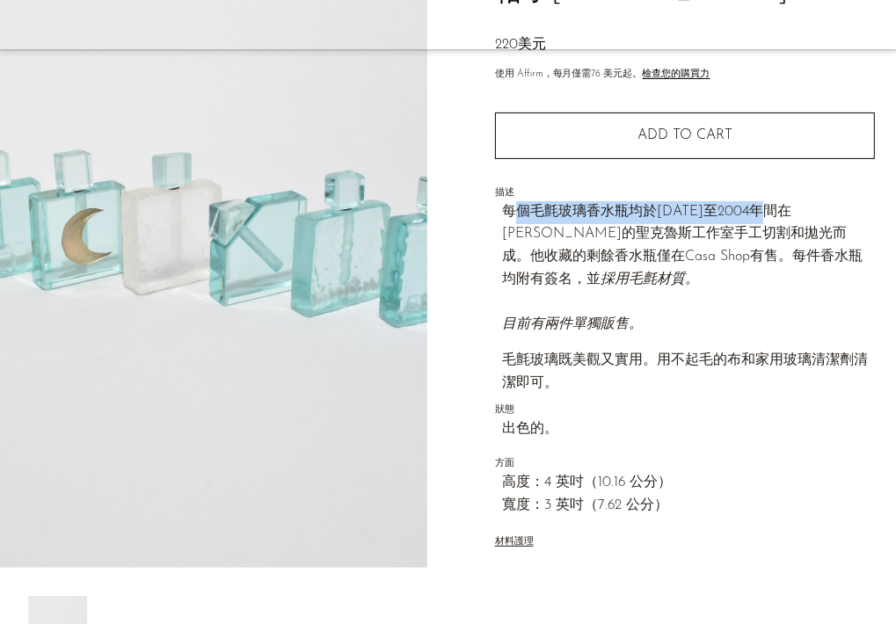
scroll to position [251, 0]
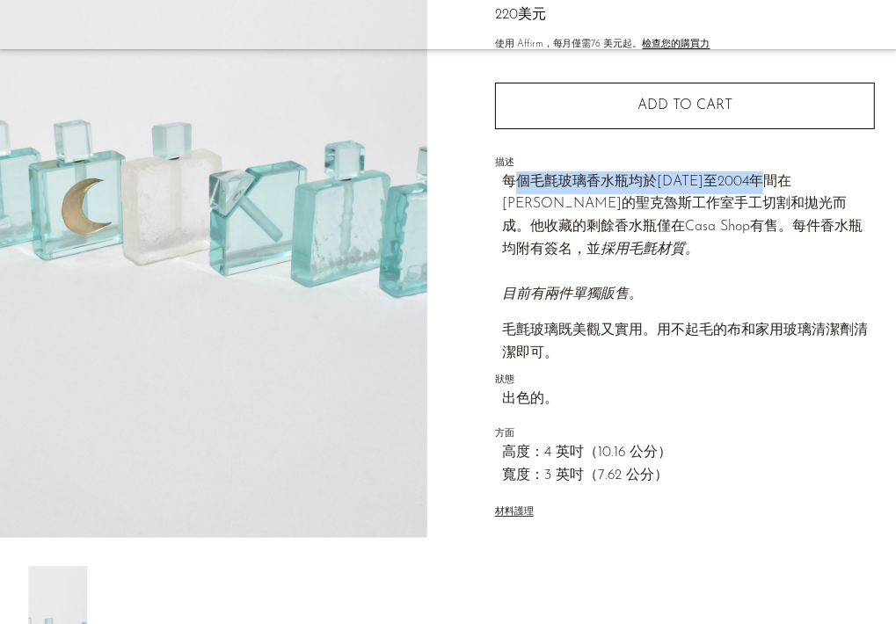
click at [647, 185] on font "每個毛氈玻璃香水瓶均於1993年至2004年間在Jeffrey Andrews的聖克魯斯工作室手工切割和拋光而成。他收藏的剩餘香水瓶僅在Casa Shop有售…" at bounding box center [682, 216] width 361 height 82
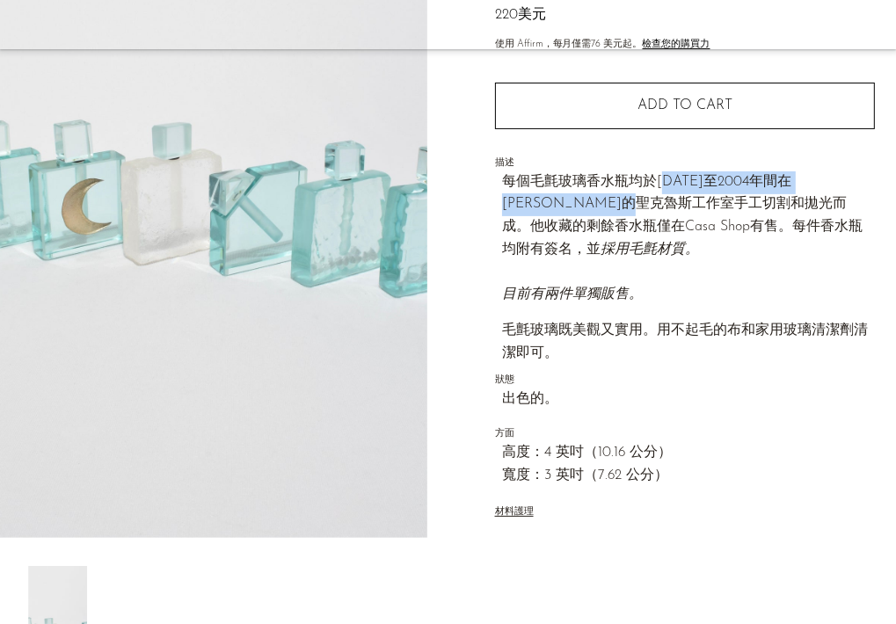
drag, startPoint x: 659, startPoint y: 178, endPoint x: 556, endPoint y: 200, distance: 105.9
click at [556, 200] on font "每個毛氈玻璃香水瓶均於1993年至2004年間在Jeffrey Andrews的聖克魯斯工作室手工切割和拋光而成。他收藏的剩餘香水瓶僅在Casa Shop有售…" at bounding box center [682, 216] width 361 height 82
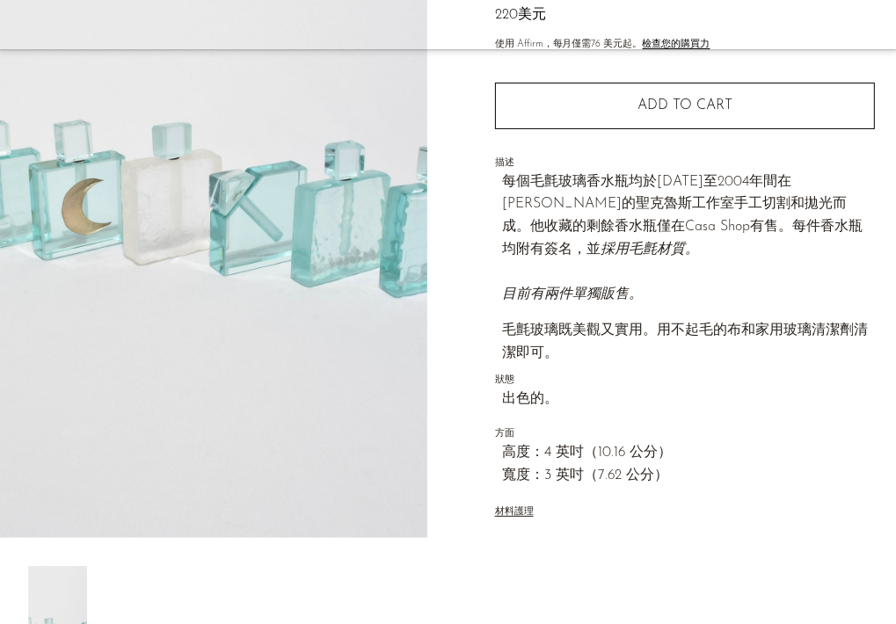
click at [688, 210] on p "每個毛氈玻璃香水瓶均於1993年至2004年間在Jeffrey Andrews的聖克魯斯工作室手工切割和拋光而成。他收藏的剩餘香水瓶僅在Casa Shop有售…" at bounding box center [688, 238] width 373 height 135
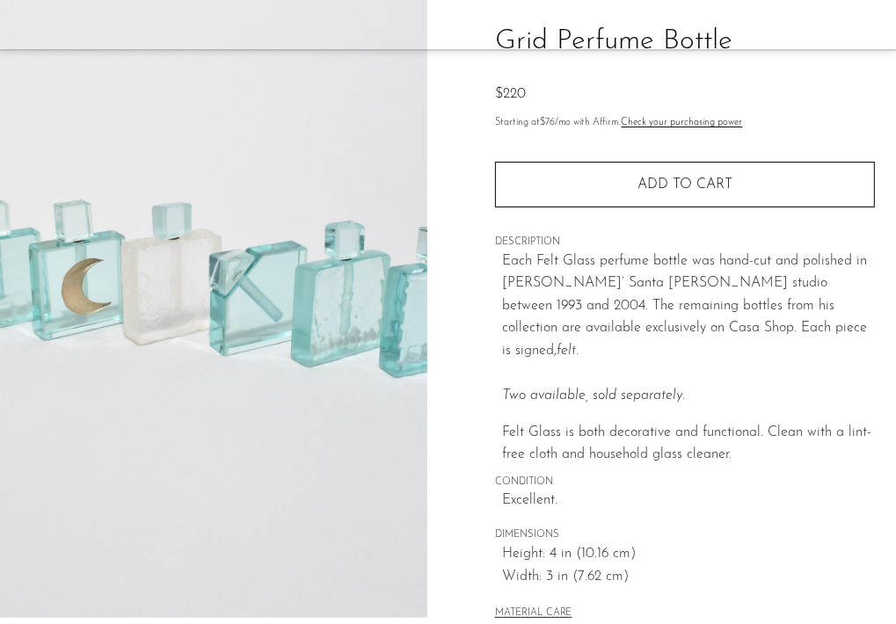
scroll to position [176, 0]
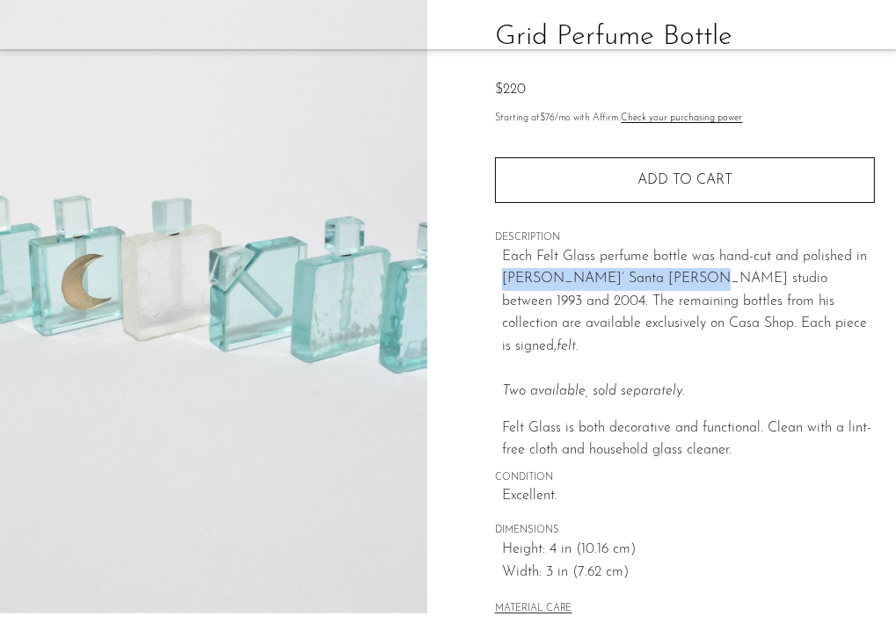
drag, startPoint x: 503, startPoint y: 275, endPoint x: 675, endPoint y: 282, distance: 172.5
click at [675, 282] on p "Each Felt Glass perfume bottle was hand-cut and polished in Jeffrey Andrews’ Sa…" at bounding box center [688, 324] width 373 height 157
click at [672, 284] on p "Each Felt Glass perfume bottle was hand-cut and polished in Jeffrey Andrews’ Sa…" at bounding box center [688, 324] width 373 height 157
copy p "Jeffrey Andrews’ Santa Cruz"
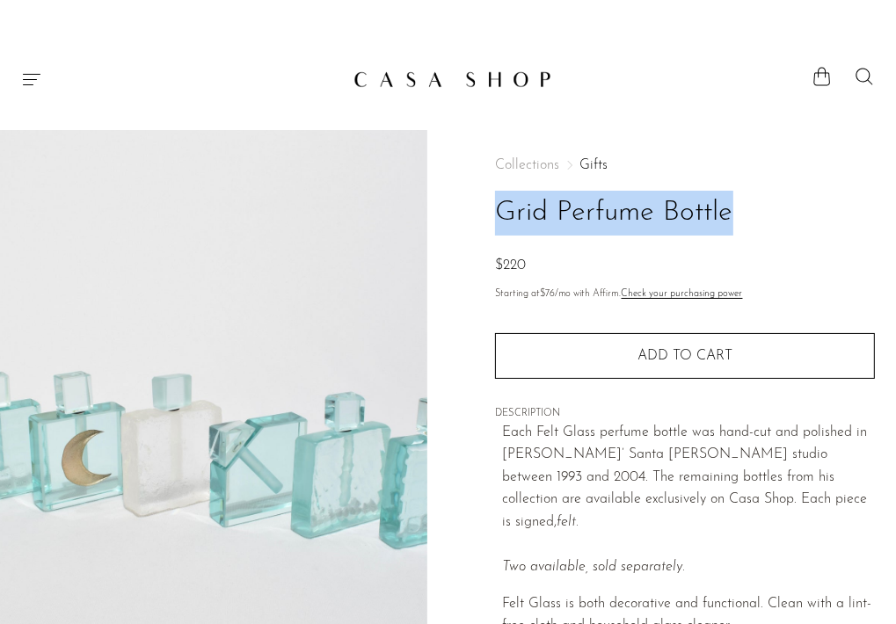
drag, startPoint x: 500, startPoint y: 209, endPoint x: 732, endPoint y: 209, distance: 232.1
click at [732, 209] on h1 "Grid Perfume Bottle" at bounding box center [685, 213] width 380 height 45
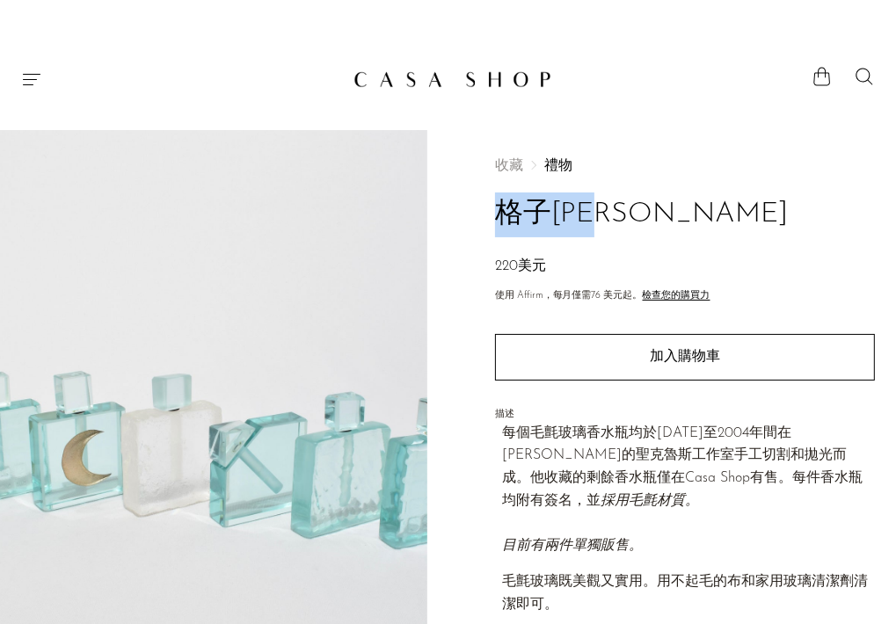
drag, startPoint x: 497, startPoint y: 207, endPoint x: 645, endPoint y: 221, distance: 149.3
click at [645, 221] on h1 "格子[PERSON_NAME]" at bounding box center [685, 215] width 380 height 45
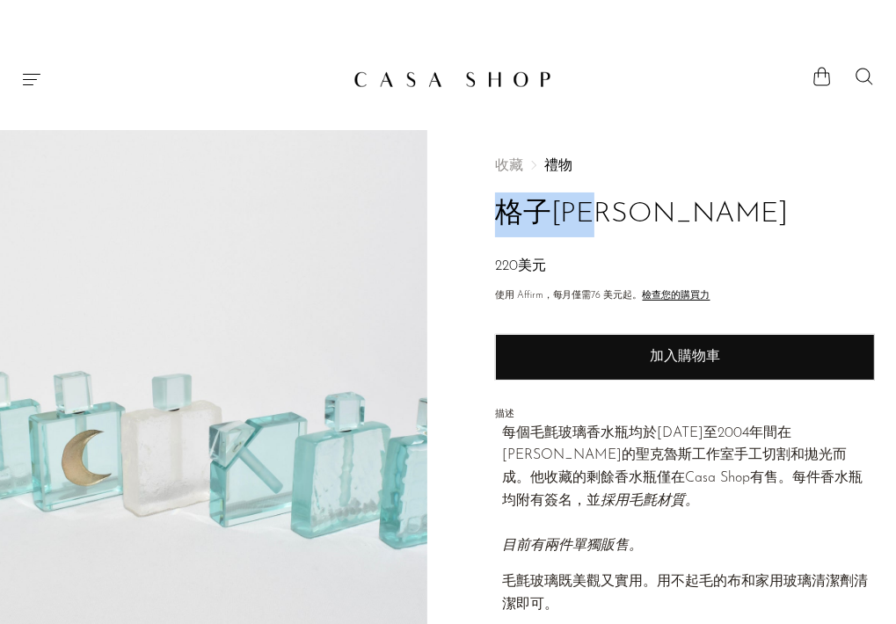
copy font "格子[PERSON_NAME]"
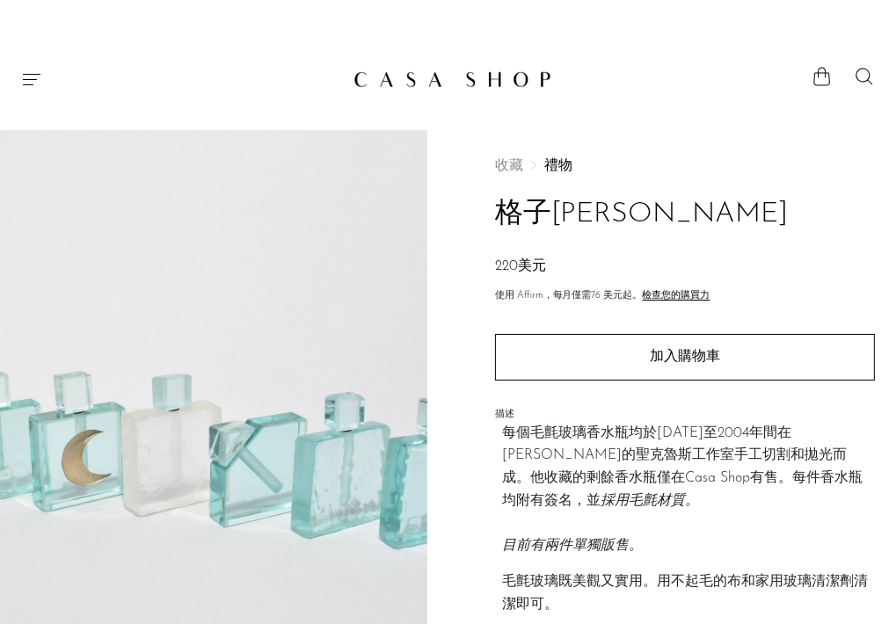
click at [600, 55] on section "店鋪 精選 新品 暢銷書 即將推出 珠寶 珠寶 全部 耳環 戒指 項鍊 手鐲 胸針 精美珠寶 裝潢風格 裝潢風格 全部 盒子 書擋 框架 燭台 卡查爾斯 船隻…" at bounding box center [448, 72] width 896 height 46
